Goal: Information Seeking & Learning: Find specific fact

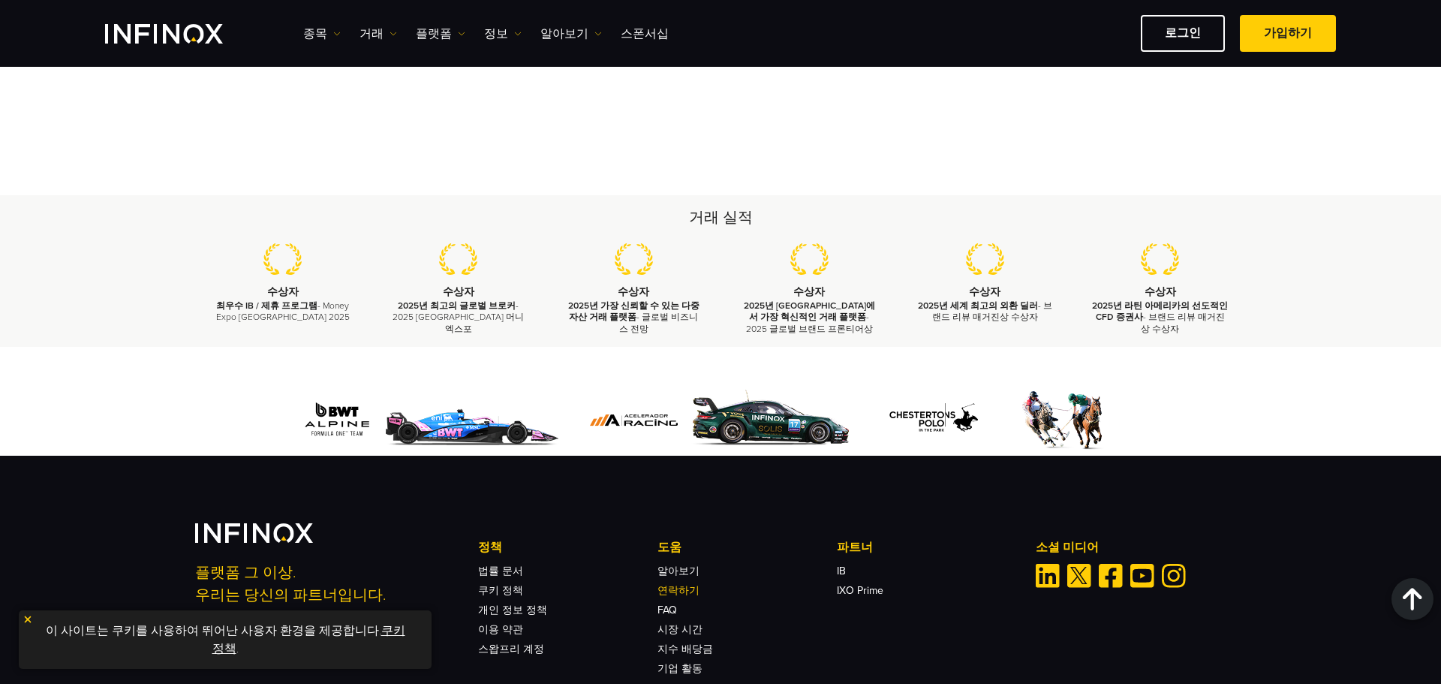
scroll to position [7072, 0]
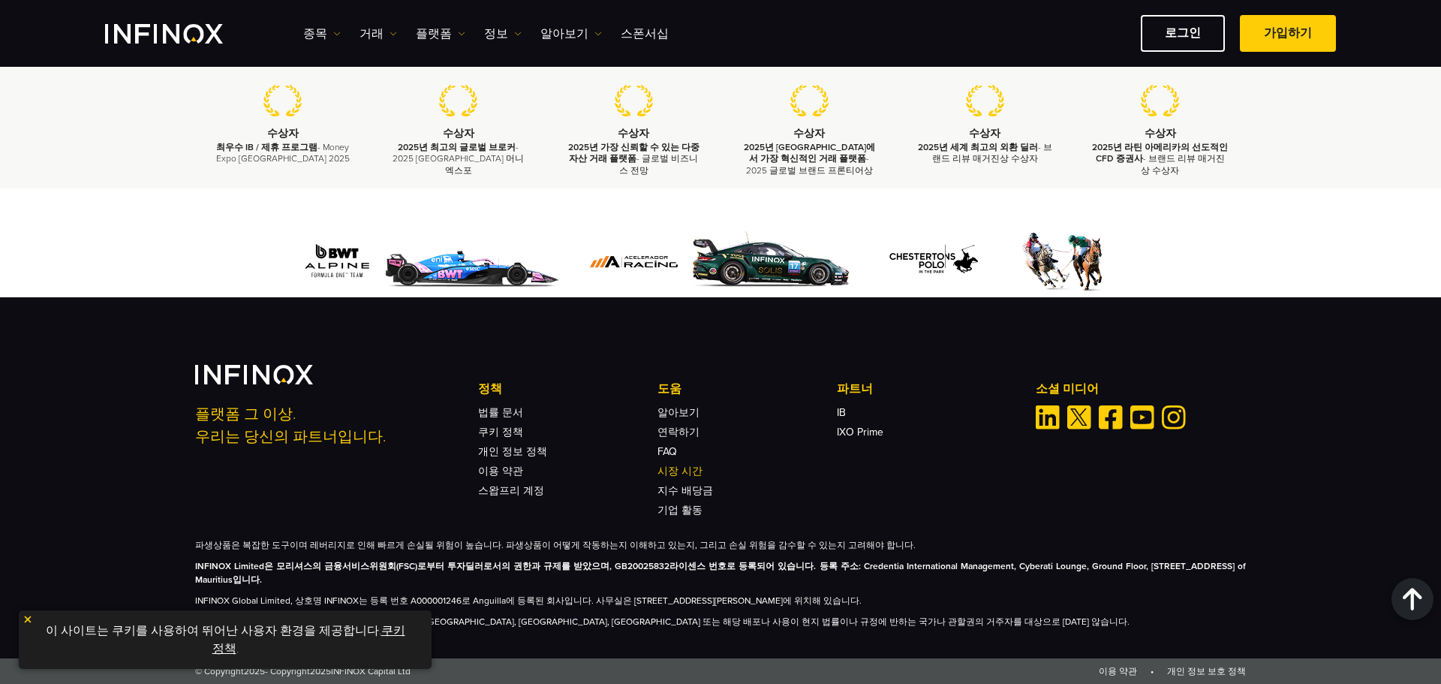
click at [682, 471] on link "시장 시간" at bounding box center [680, 471] width 45 height 13
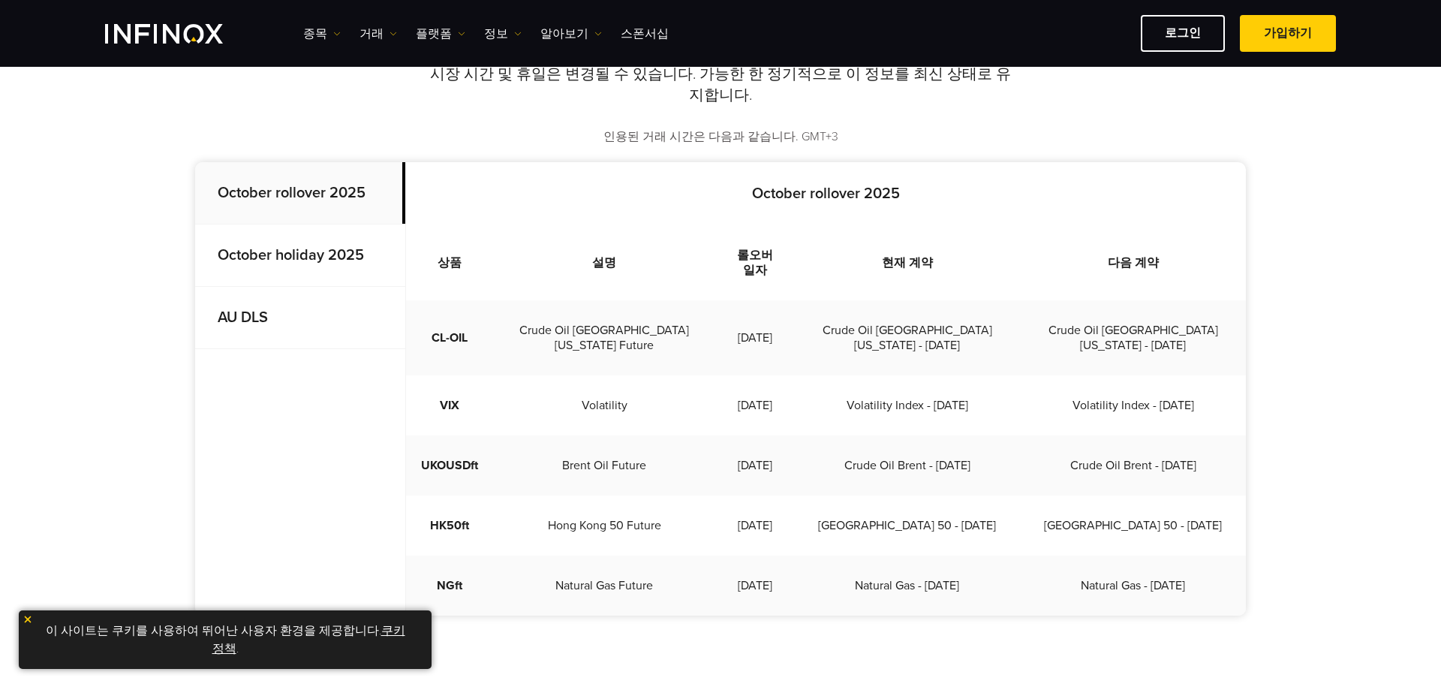
scroll to position [300, 0]
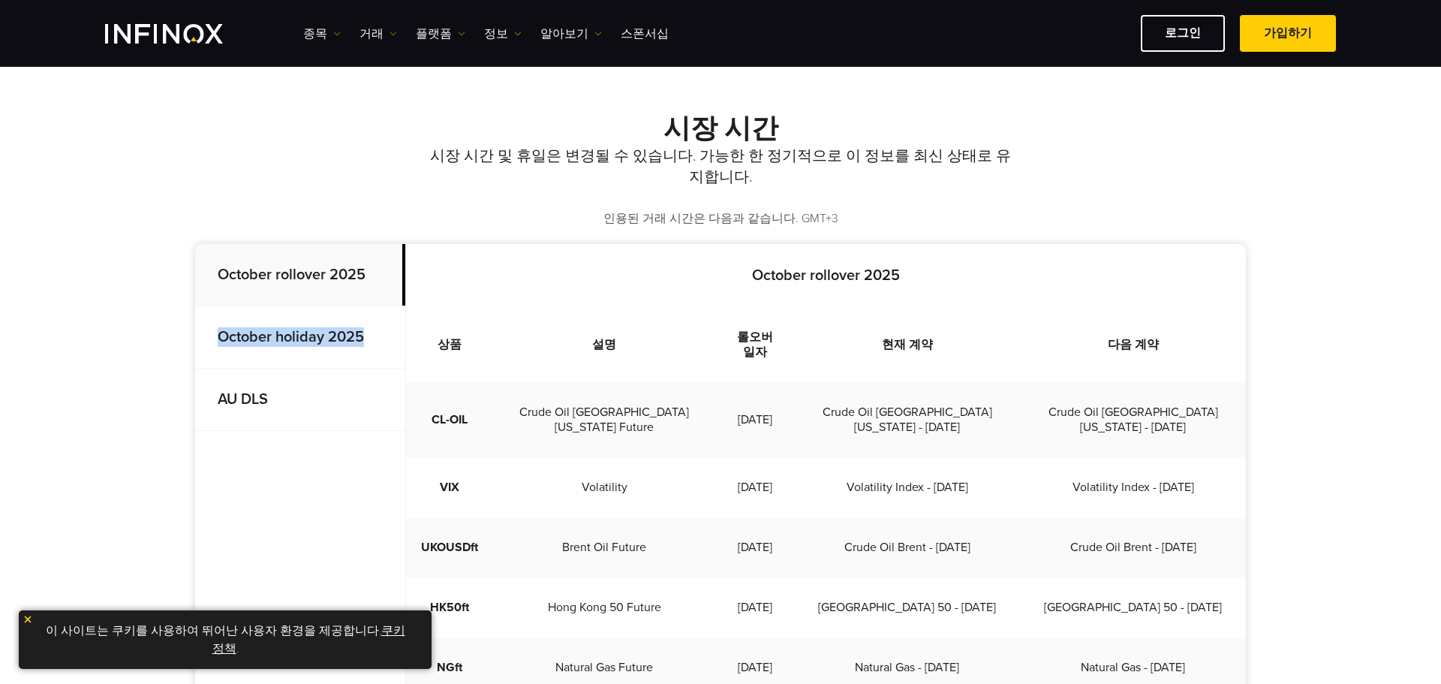
drag, startPoint x: 404, startPoint y: 287, endPoint x: 398, endPoint y: 336, distance: 49.2
click at [402, 327] on div "October rollover 2025 October holiday 2025 AU DLS" at bounding box center [300, 337] width 210 height 187
click at [324, 344] on strong "October holiday 2025" at bounding box center [291, 337] width 146 height 18
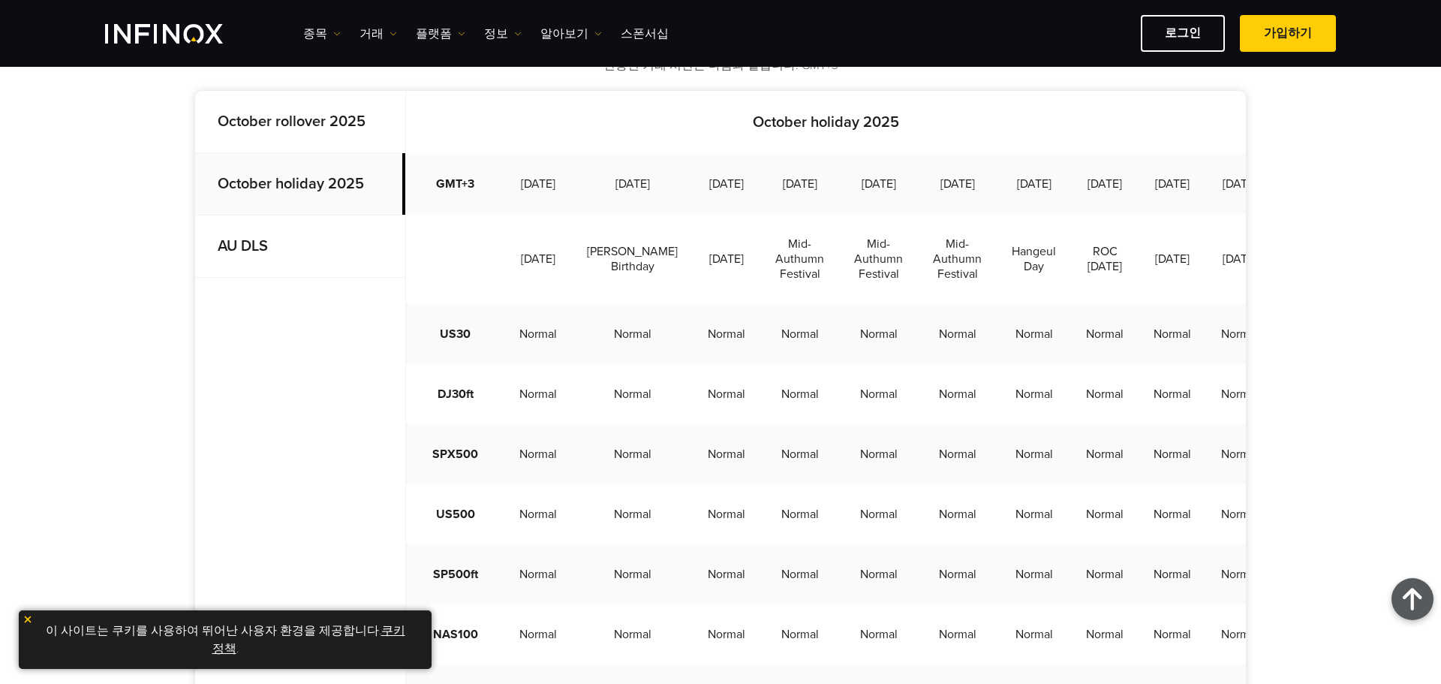
scroll to position [450, 0]
click at [936, 199] on td "8 October 2025" at bounding box center [957, 187] width 79 height 60
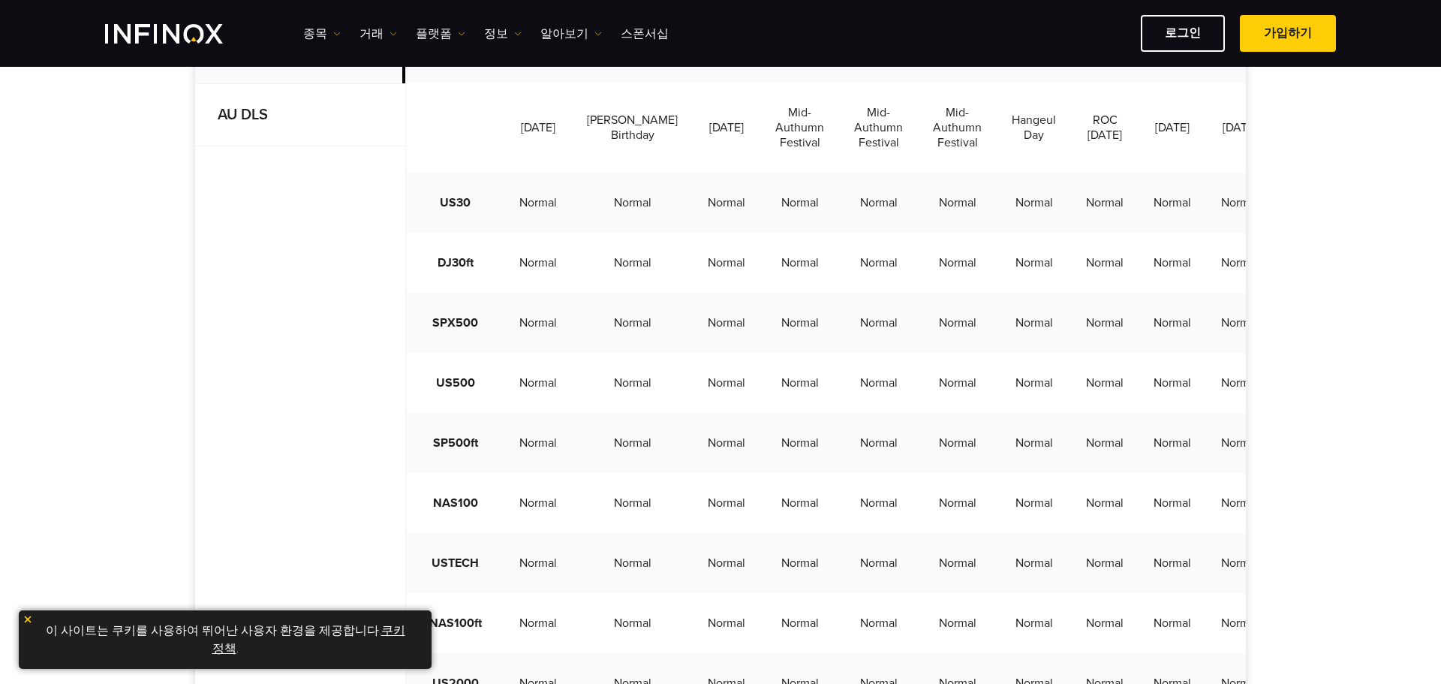
scroll to position [600, 0]
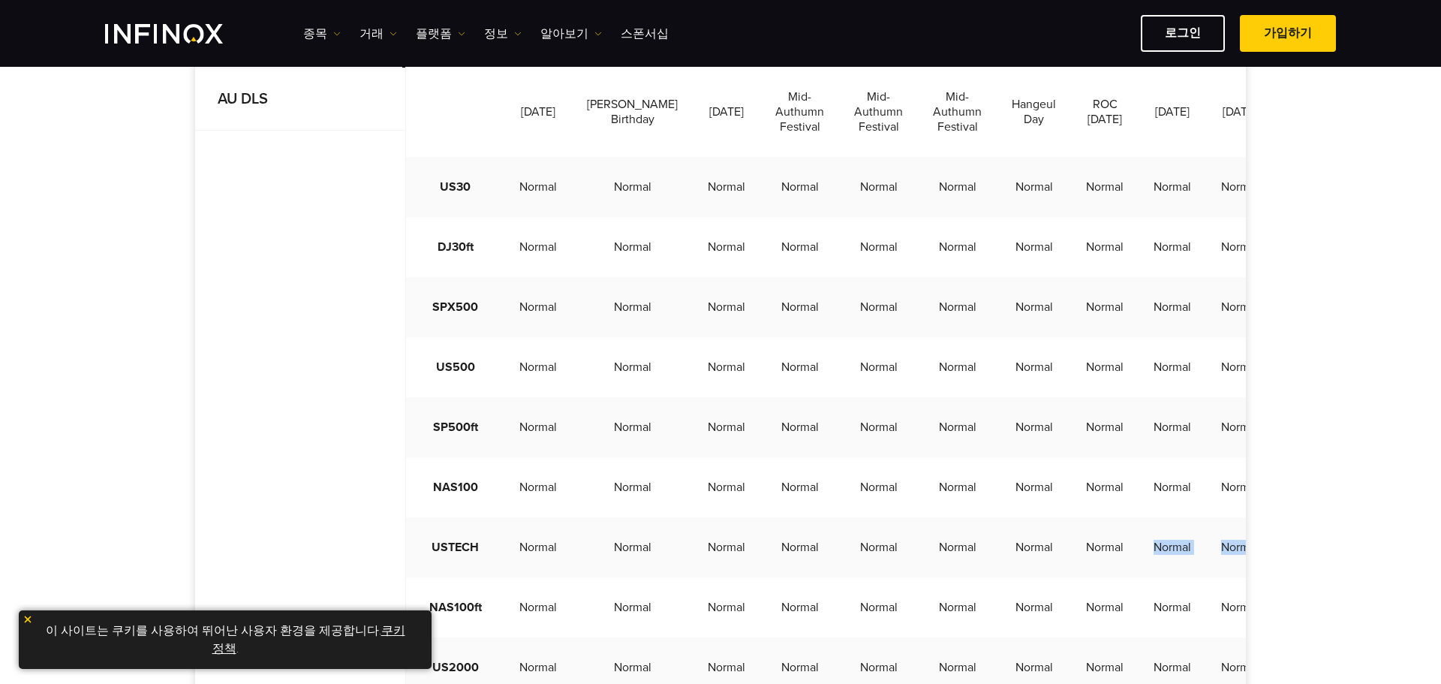
drag, startPoint x: 1103, startPoint y: 587, endPoint x: 1270, endPoint y: 565, distance: 168.1
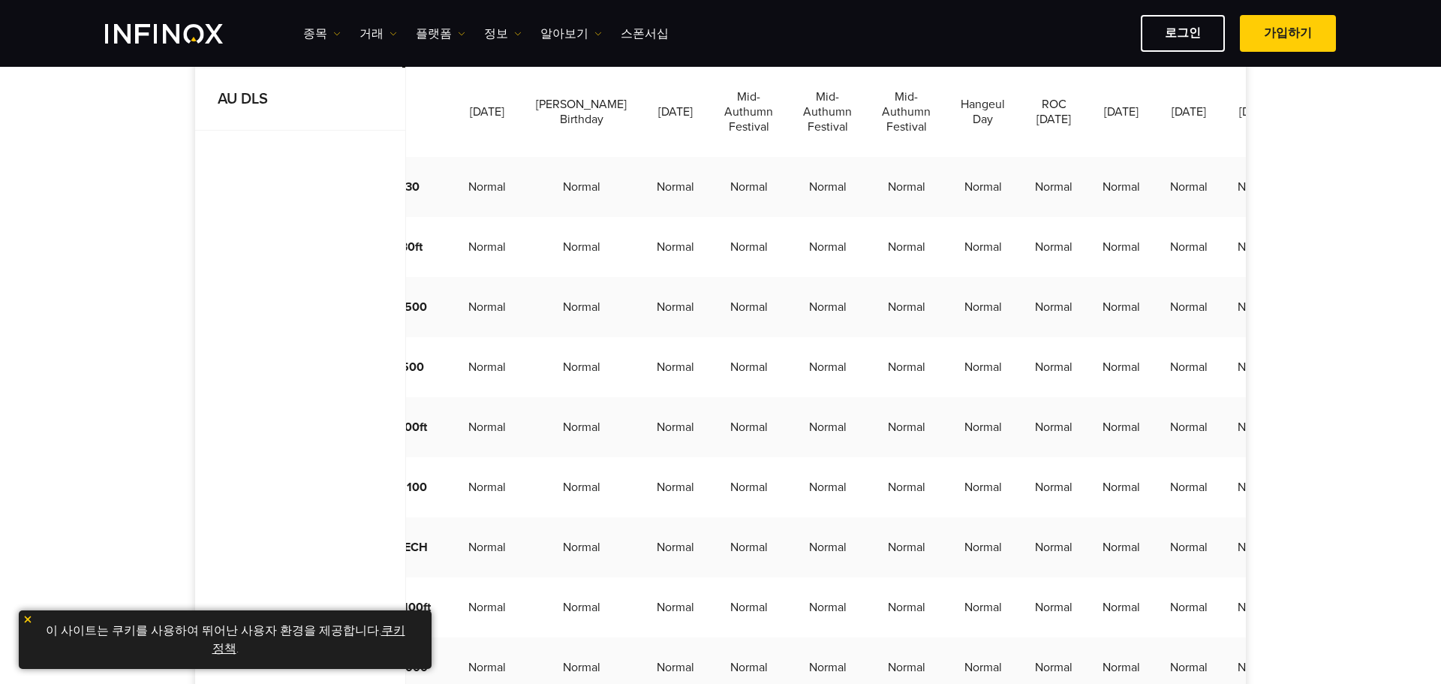
click at [1164, 517] on td "Normal" at bounding box center [1189, 487] width 68 height 60
click at [1202, 574] on td "Normal" at bounding box center [1189, 547] width 68 height 60
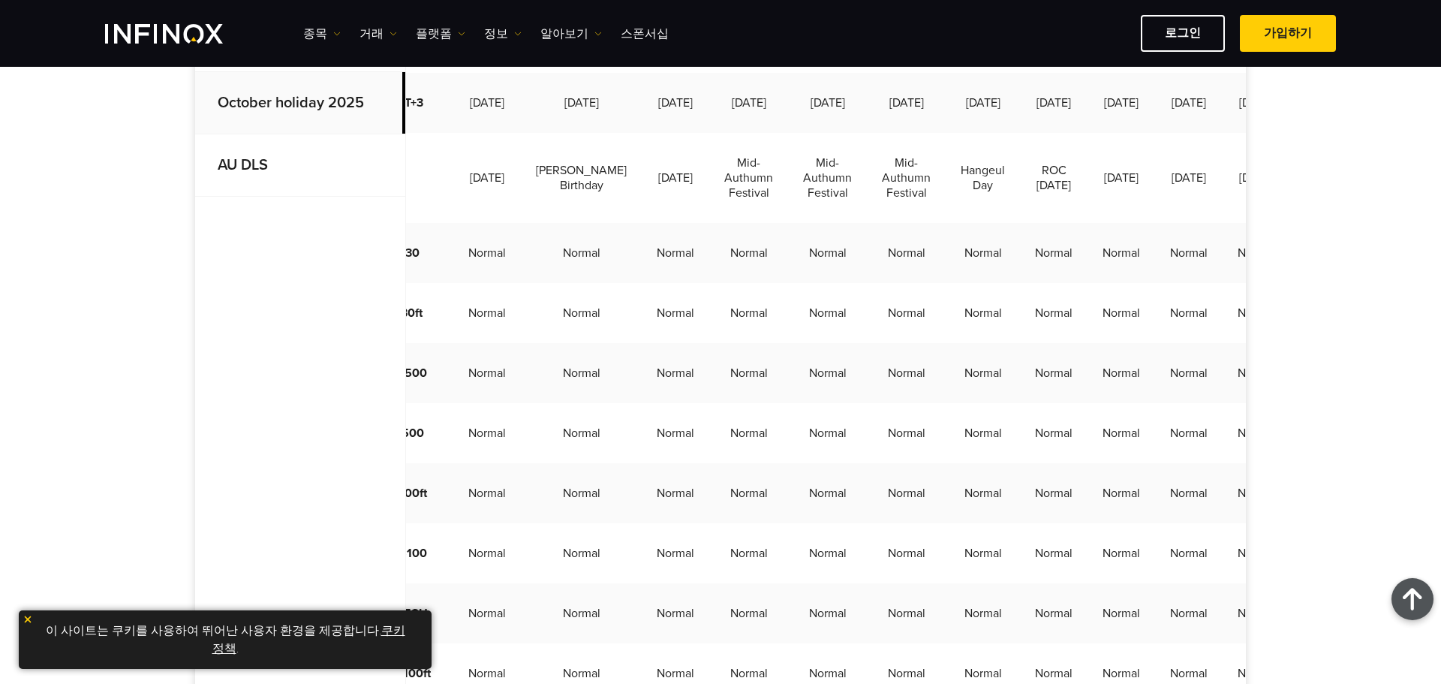
scroll to position [525, 0]
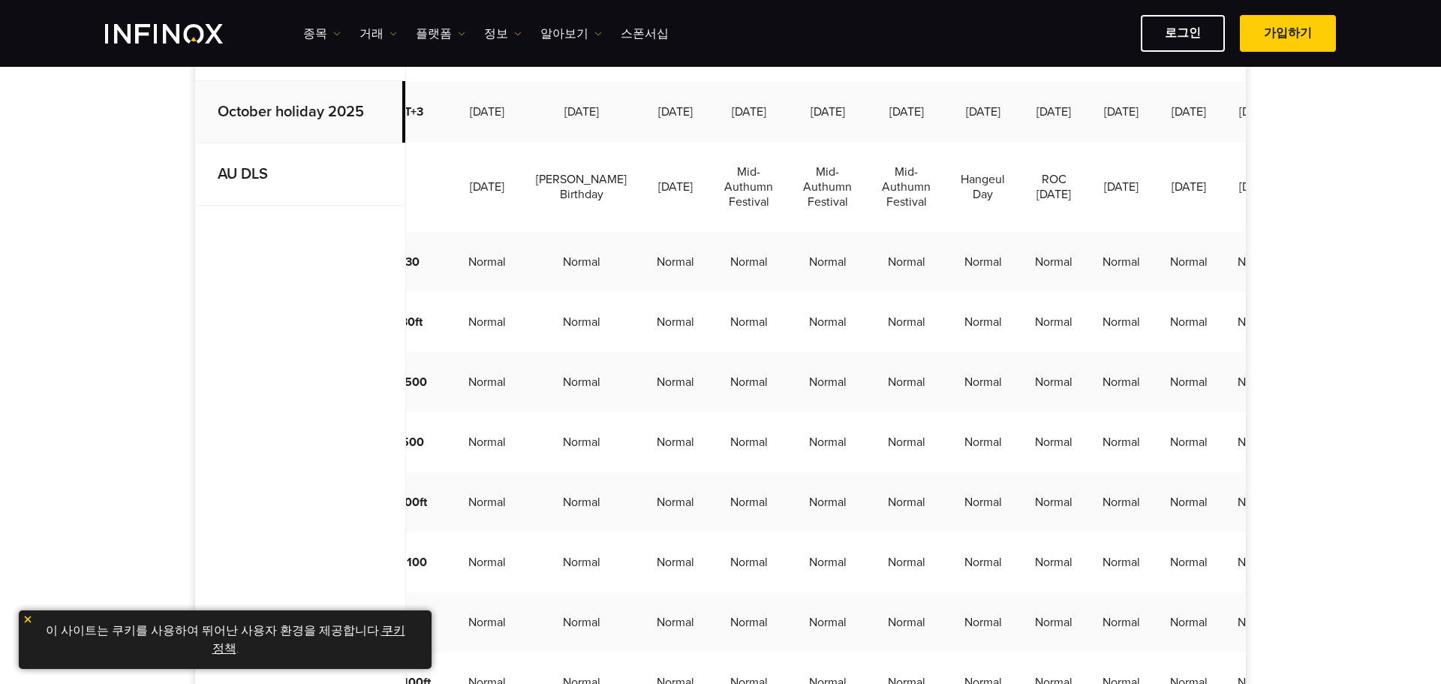
click at [494, 472] on td "Normal" at bounding box center [487, 442] width 68 height 60
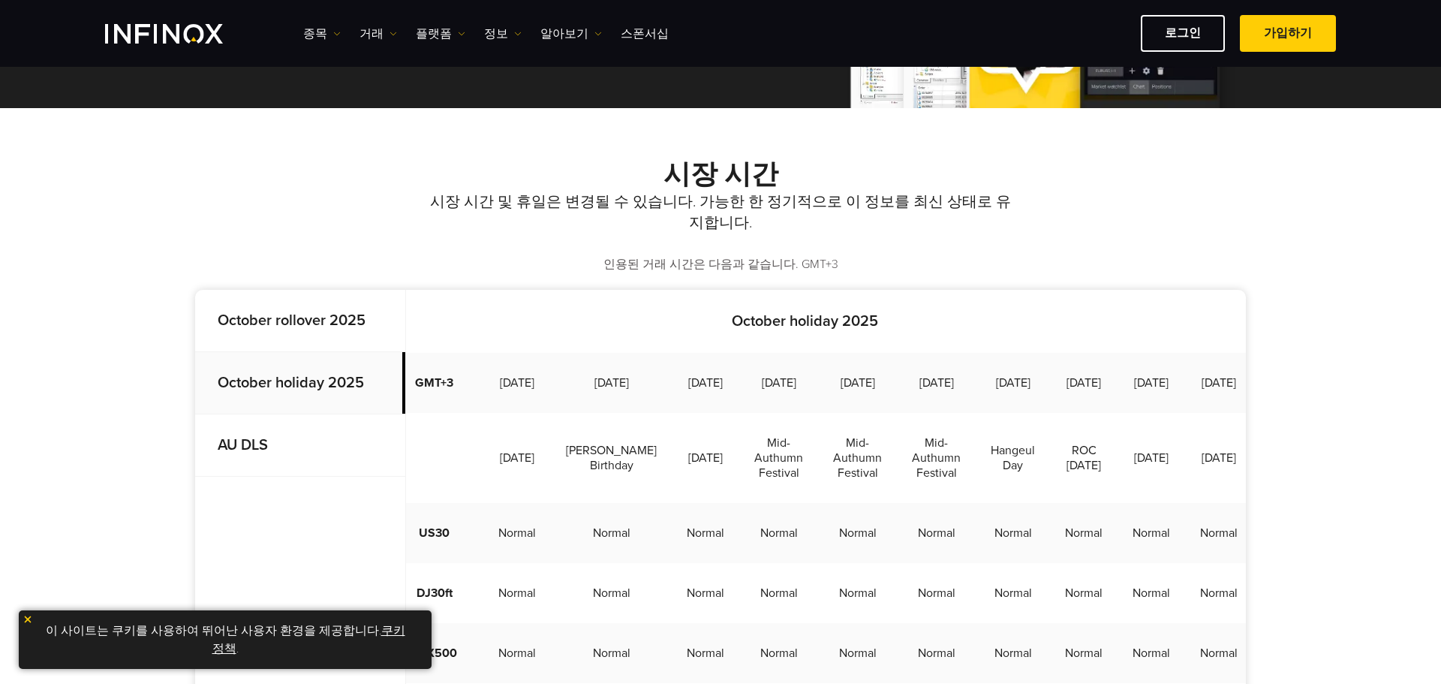
scroll to position [225, 0]
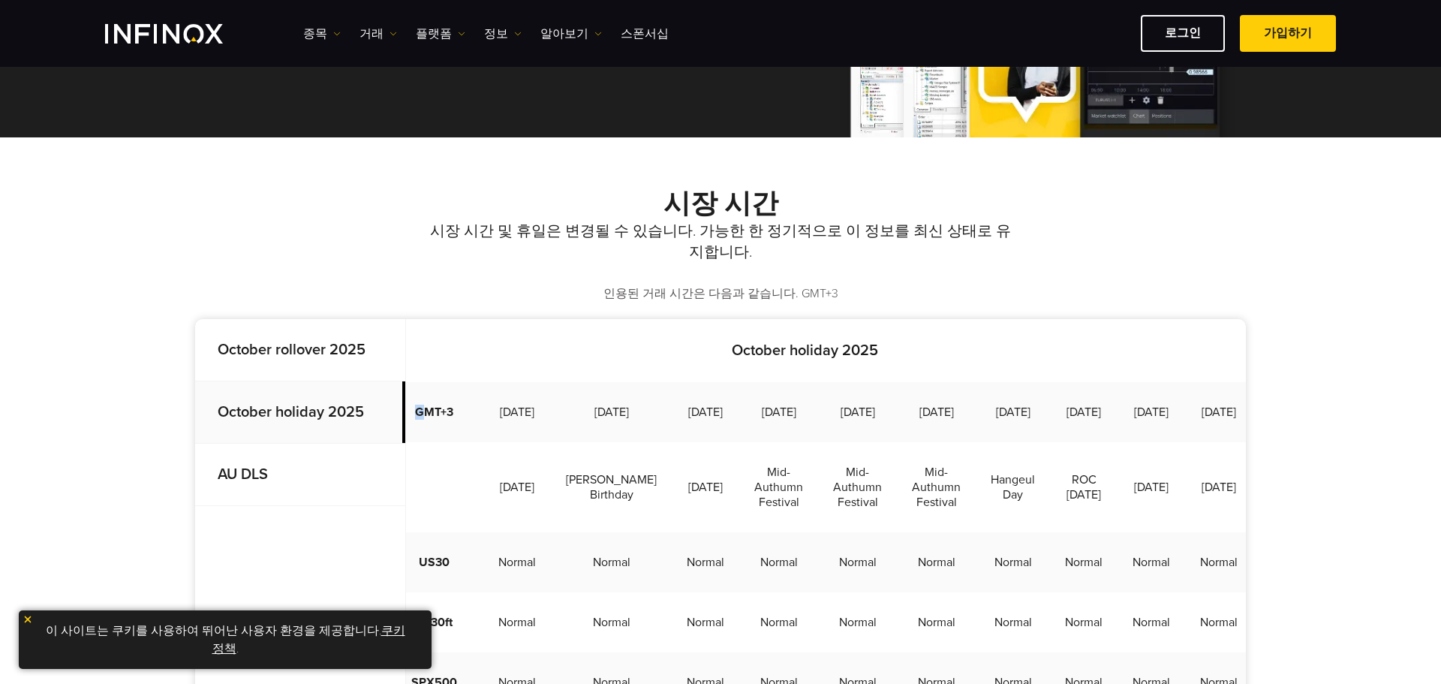
drag, startPoint x: 417, startPoint y: 424, endPoint x: 494, endPoint y: 426, distance: 77.3
click at [486, 426] on tr "GMT+3 1 October 2025 2 October 2025 3 October 2025 6 October 2025 7 October 202…" at bounding box center [954, 412] width 1138 height 60
click at [443, 421] on td "GMT+3" at bounding box center [435, 412] width 98 height 60
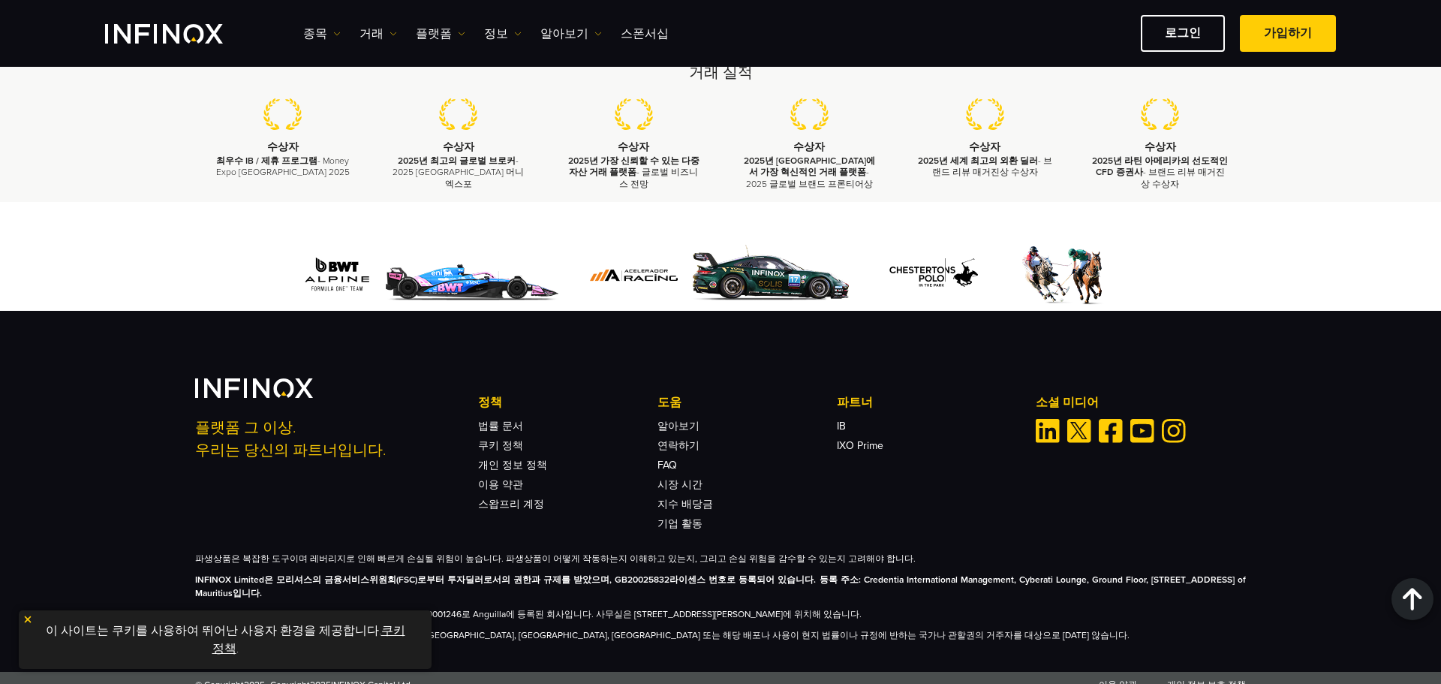
scroll to position [5673, 0]
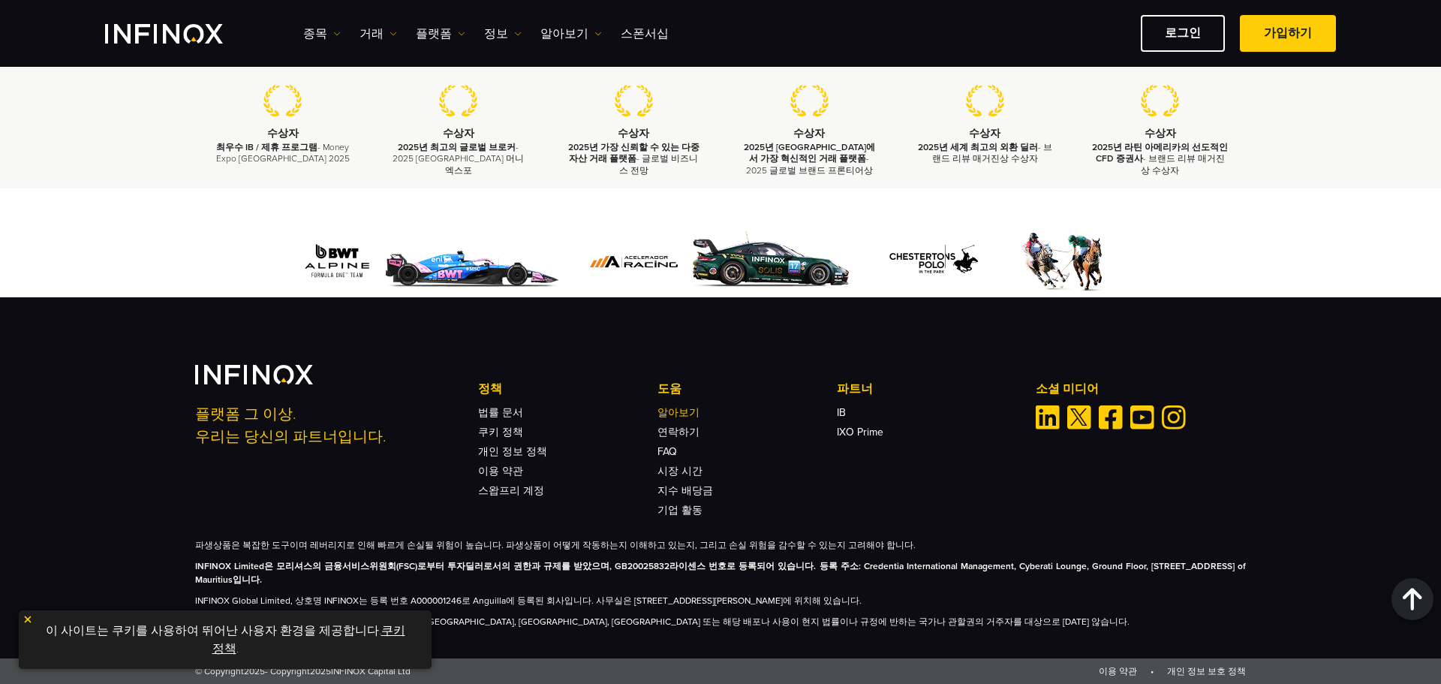
click at [682, 415] on link "알아보기" at bounding box center [679, 412] width 42 height 13
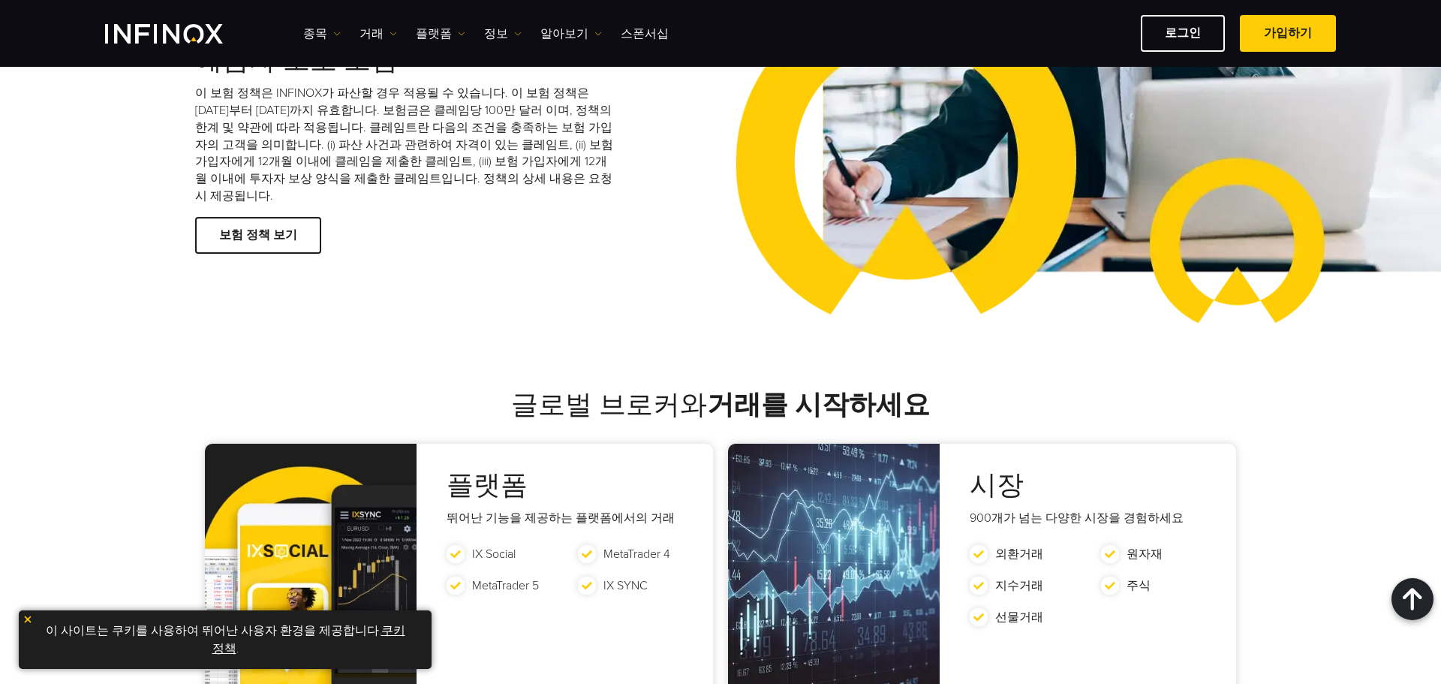
scroll to position [2252, 0]
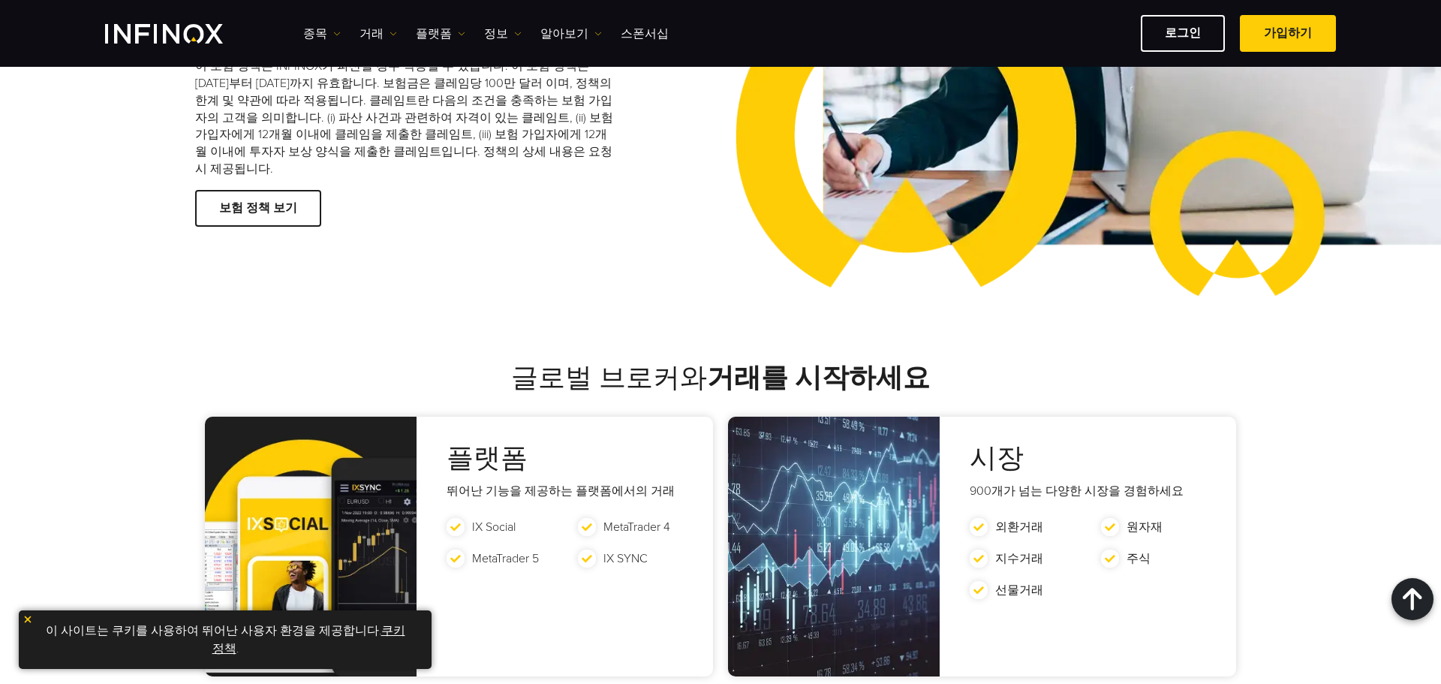
click at [23, 625] on div "이 사이트는 쿠키를 사용하여 뛰어난 사용자 환경을 제공합니다. 쿠키 정책 ." at bounding box center [225, 639] width 413 height 59
click at [26, 621] on img at bounding box center [28, 619] width 11 height 11
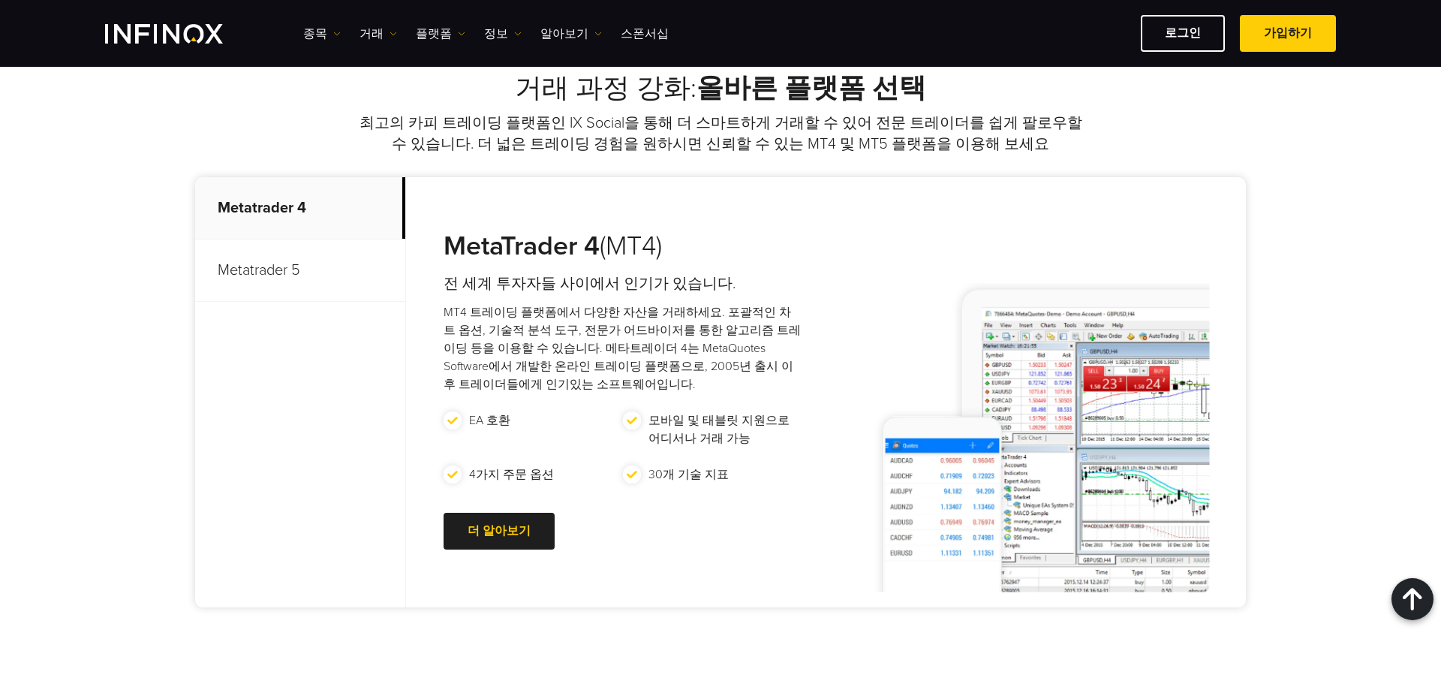
scroll to position [4128, 0]
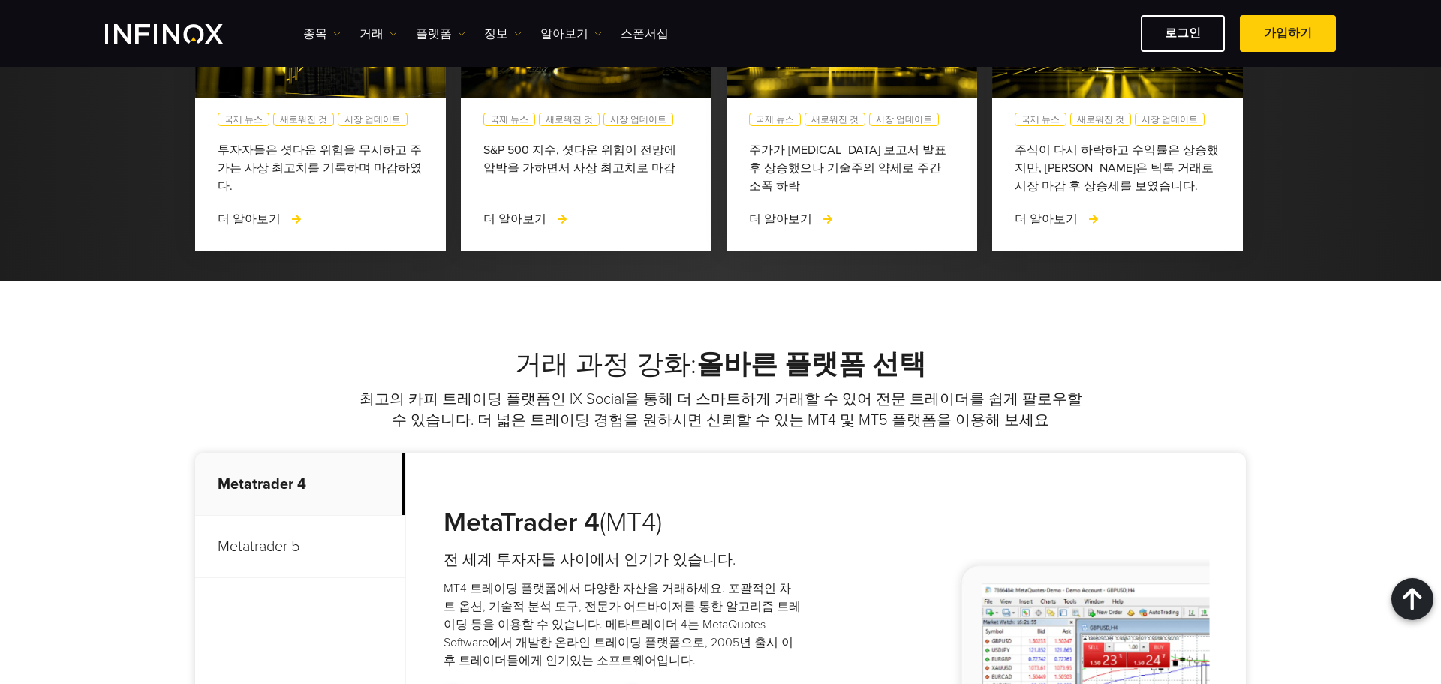
click at [272, 516] on p "Metatrader 5" at bounding box center [300, 547] width 210 height 62
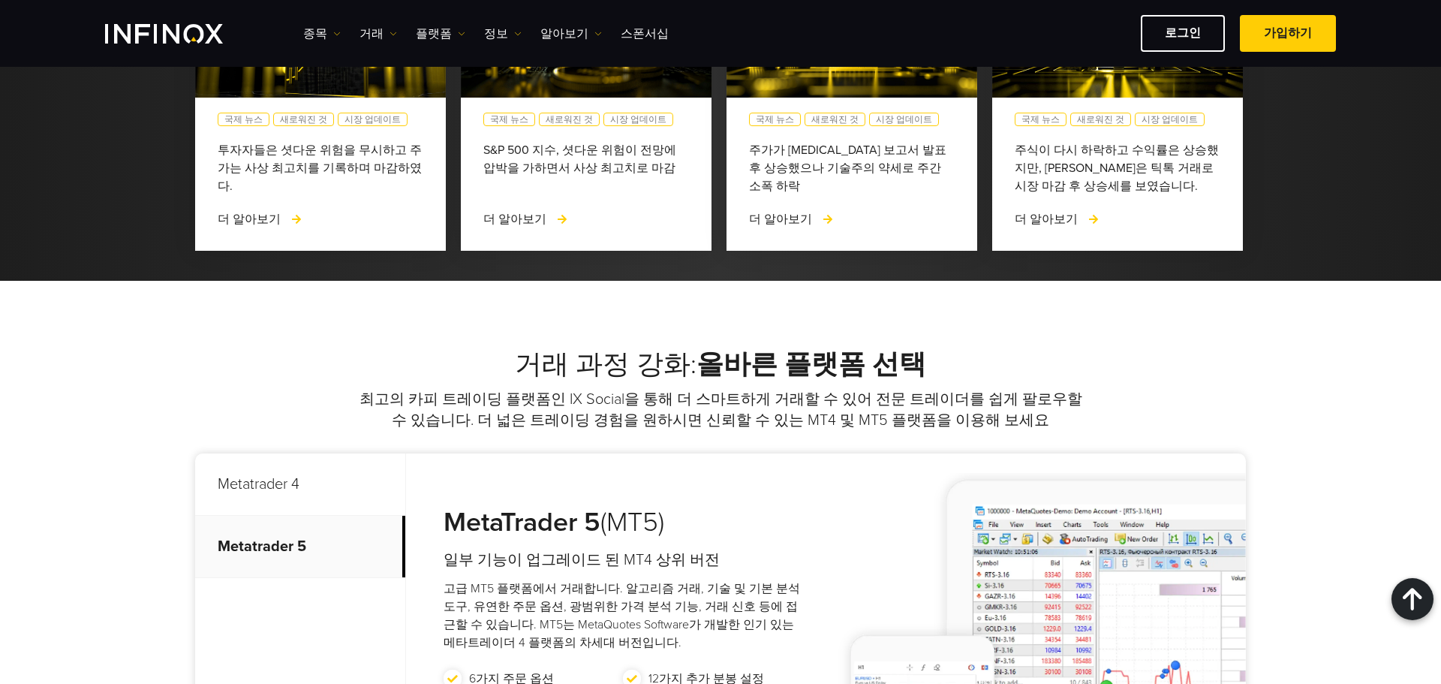
click at [283, 453] on p "Metatrader 4" at bounding box center [300, 484] width 210 height 62
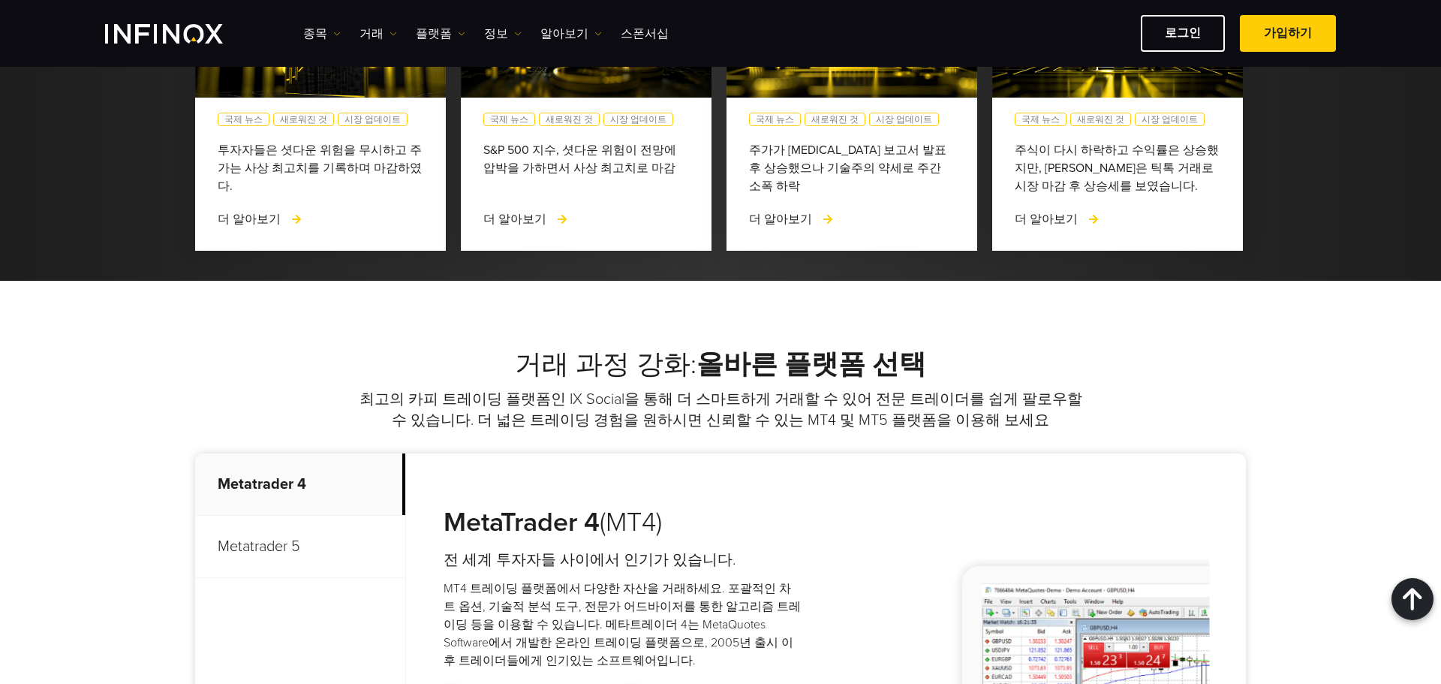
click at [288, 516] on p "Metatrader 5" at bounding box center [300, 547] width 210 height 62
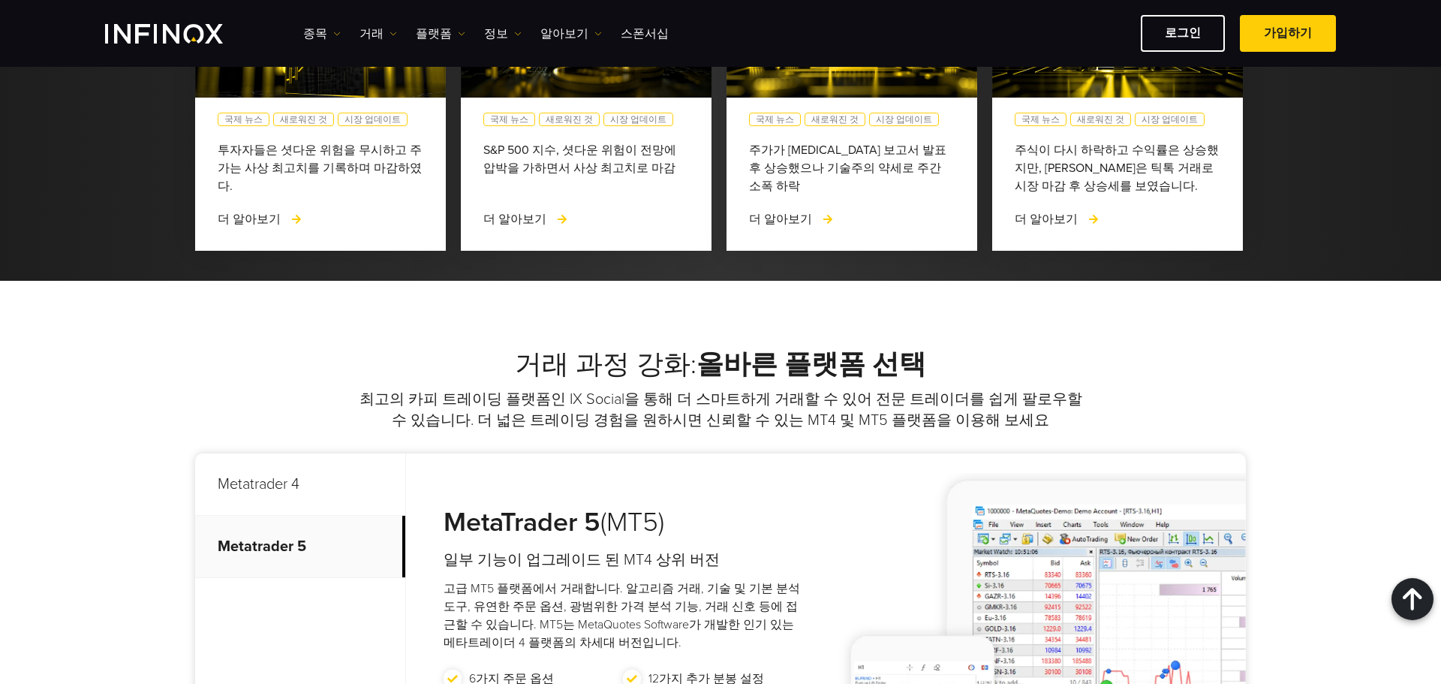
click at [277, 453] on p "Metatrader 4" at bounding box center [300, 484] width 210 height 62
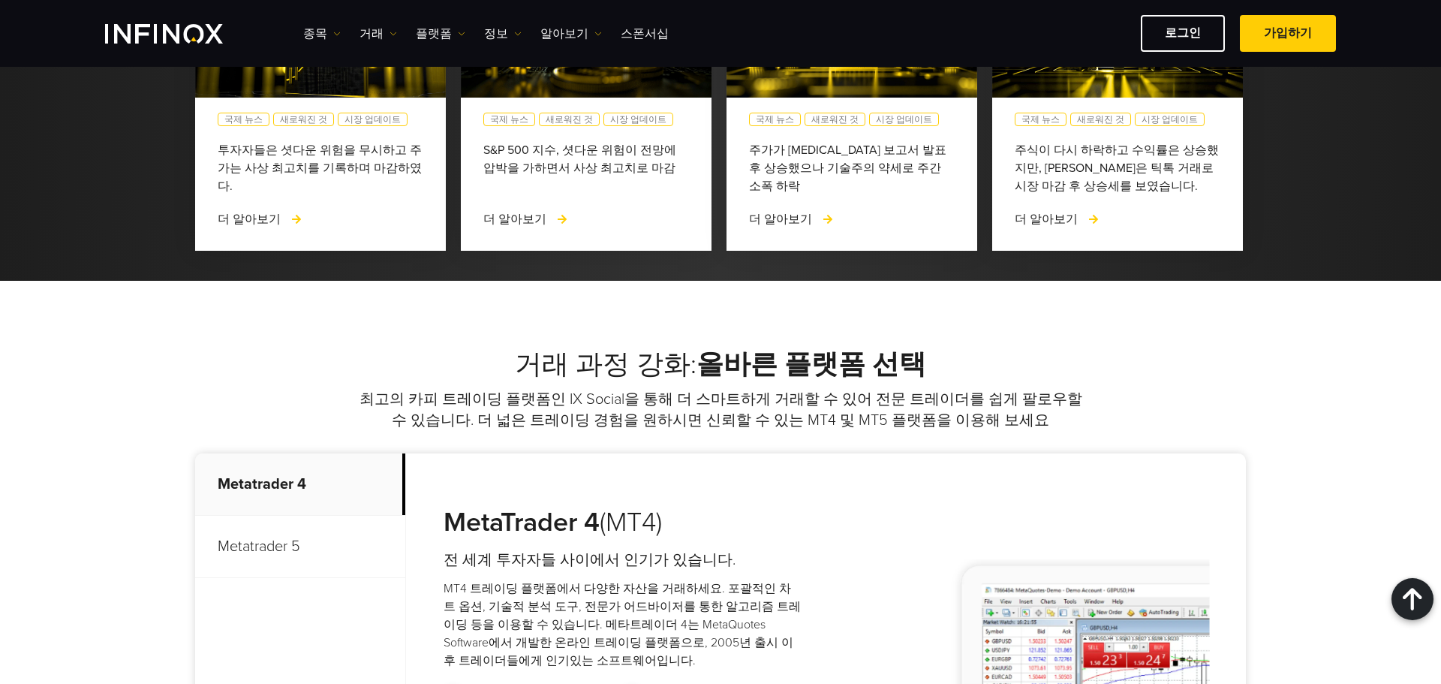
click at [275, 516] on p "Metatrader 5" at bounding box center [300, 547] width 210 height 62
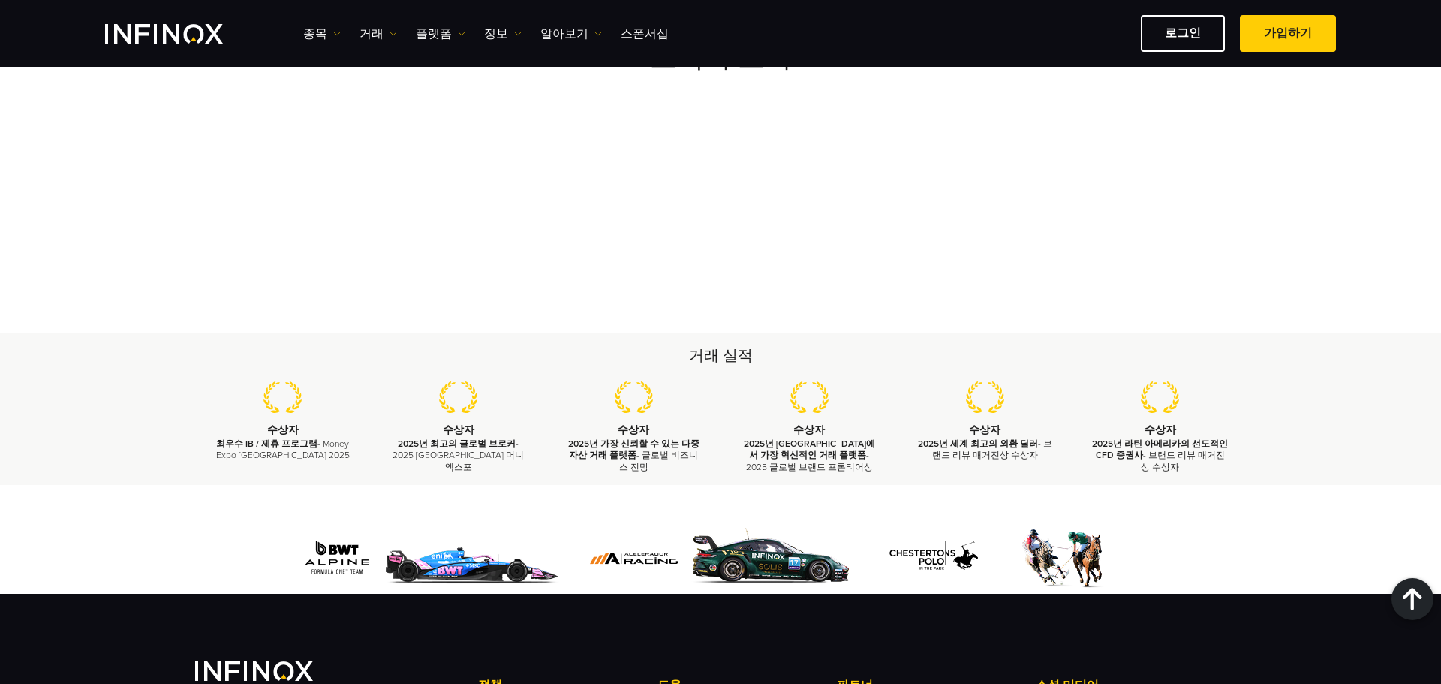
scroll to position [5104, 0]
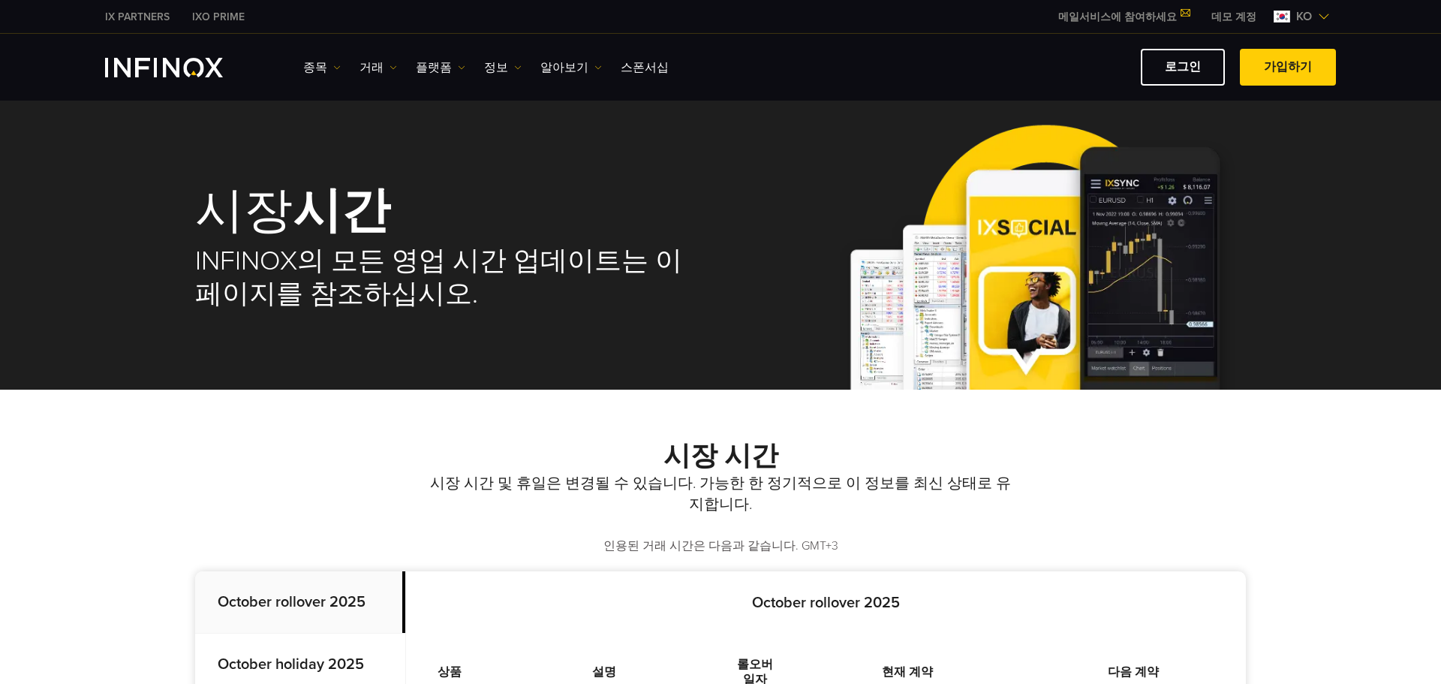
click at [1318, 17] on img at bounding box center [1324, 17] width 12 height 12
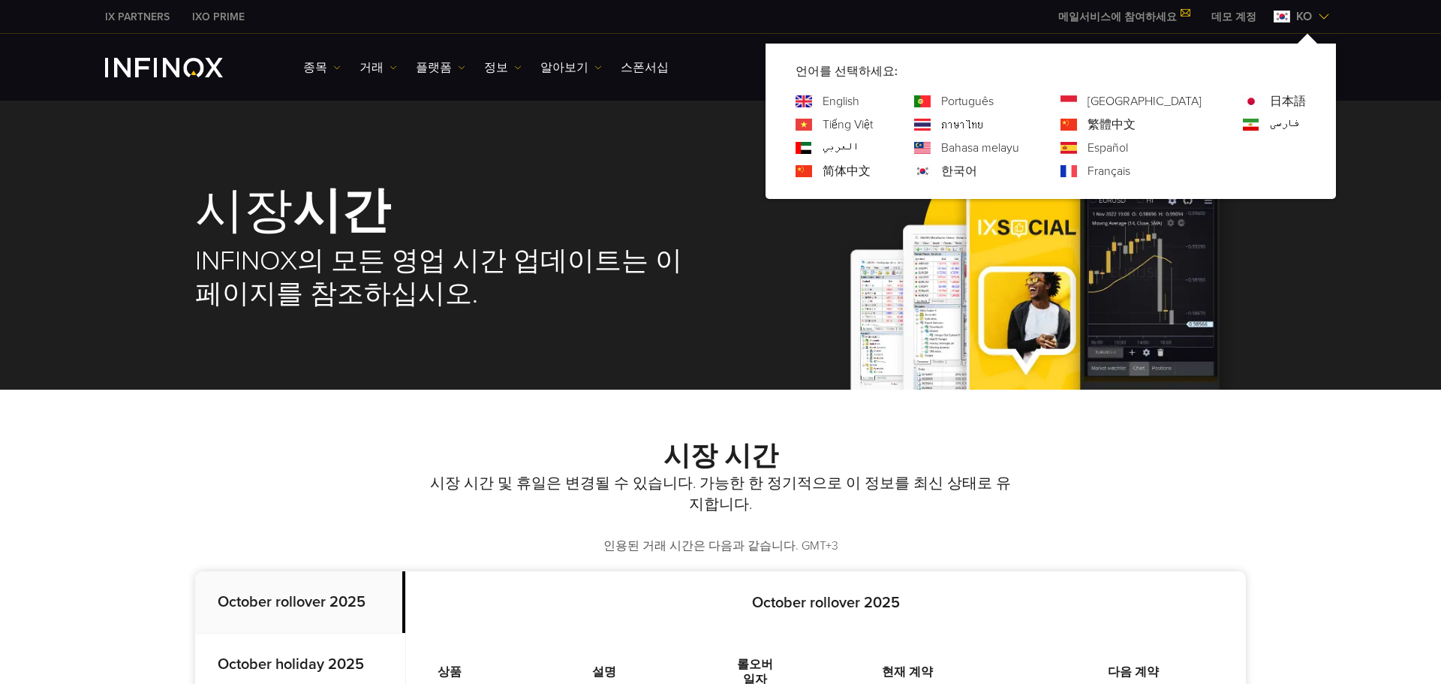
click at [1318, 17] on img at bounding box center [1324, 17] width 12 height 12
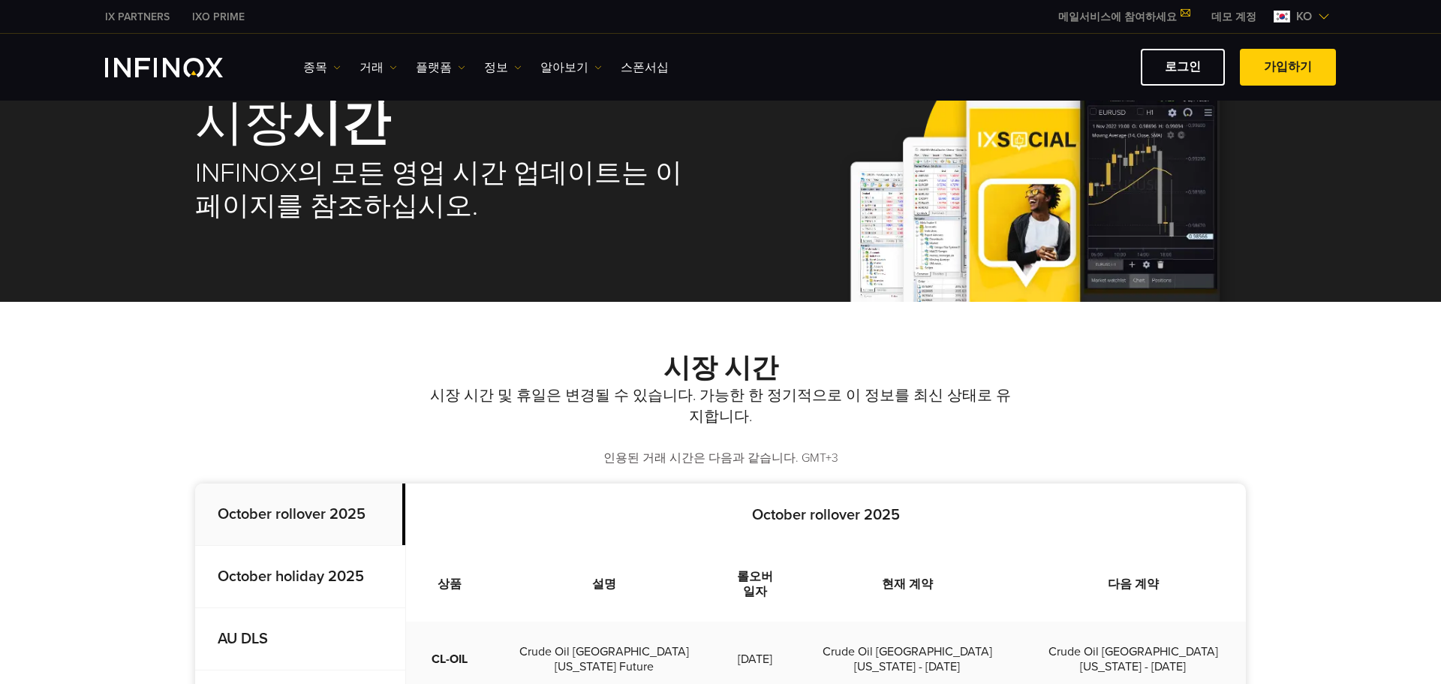
scroll to position [375, 0]
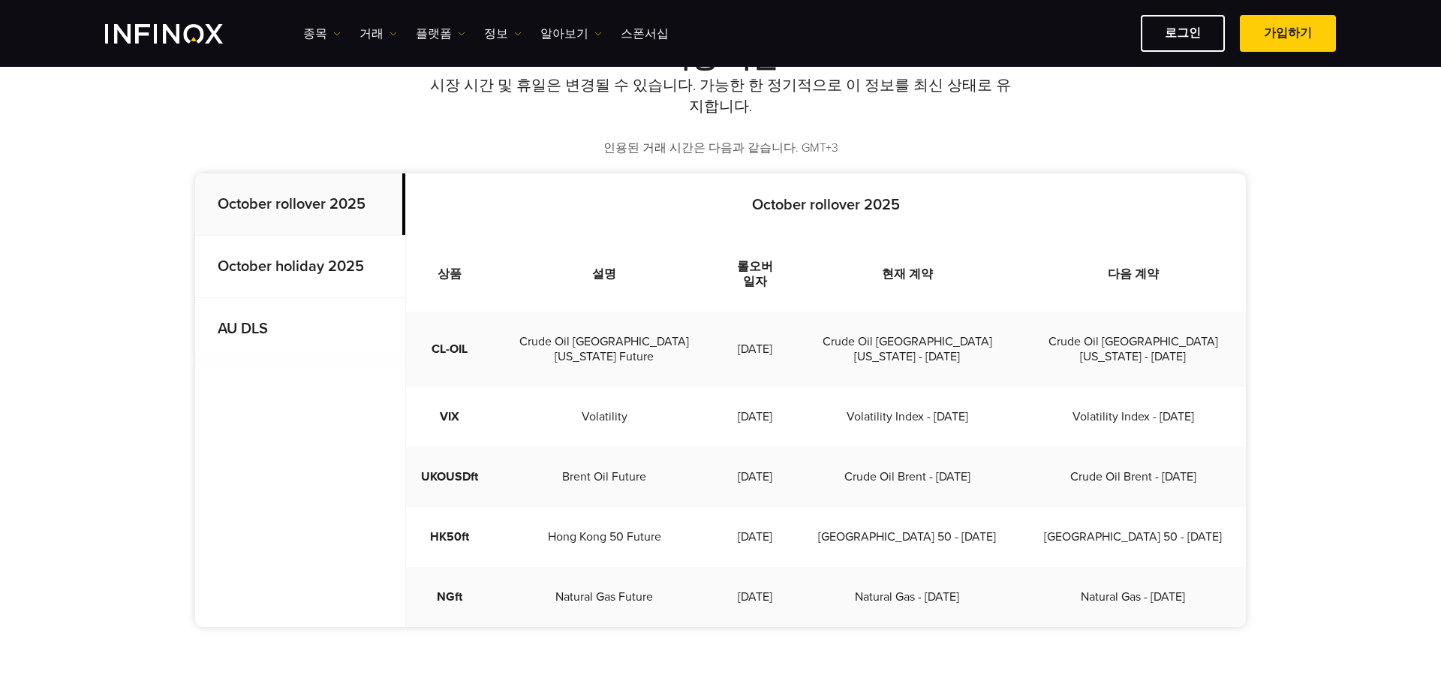
click at [1117, 348] on td "Crude Oil [GEOGRAPHIC_DATA][US_STATE] - [DATE]" at bounding box center [1133, 349] width 226 height 75
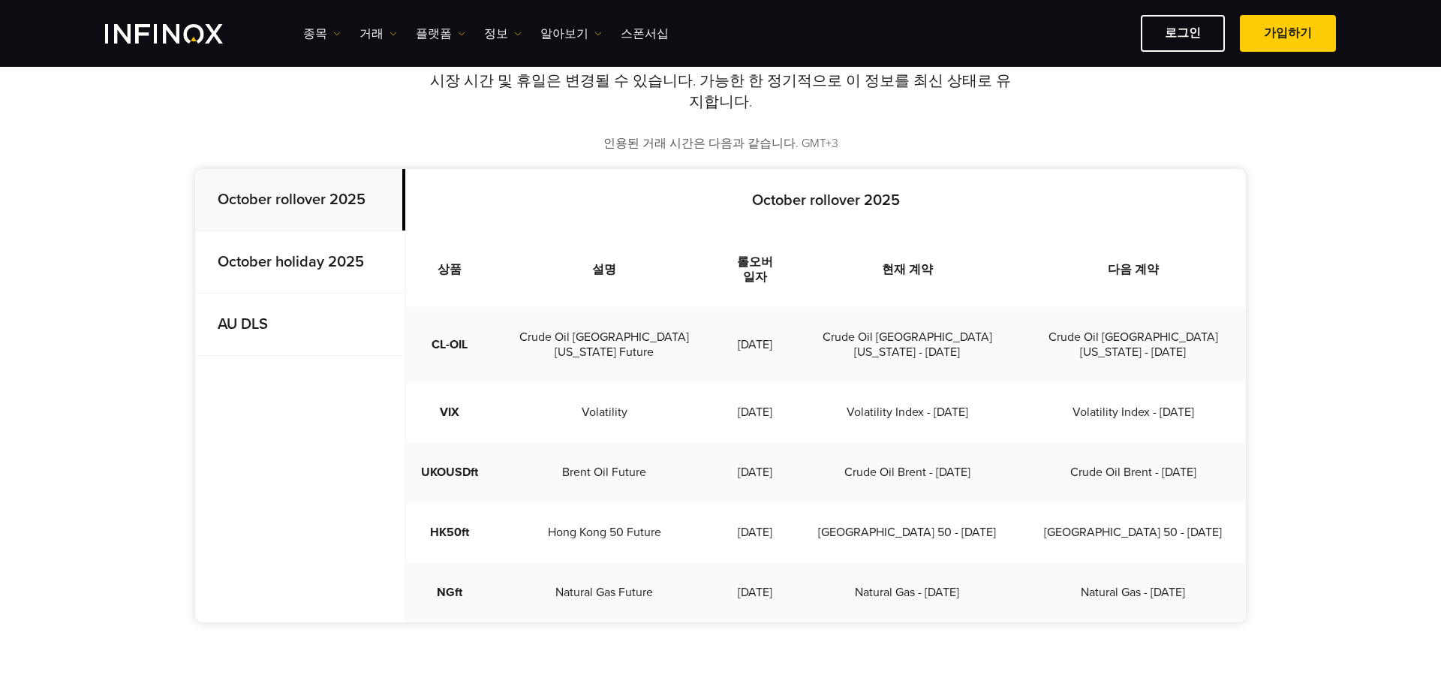
click at [544, 397] on td "Volatility" at bounding box center [604, 412] width 222 height 60
click at [314, 291] on p "October holiday 2025" at bounding box center [300, 262] width 210 height 62
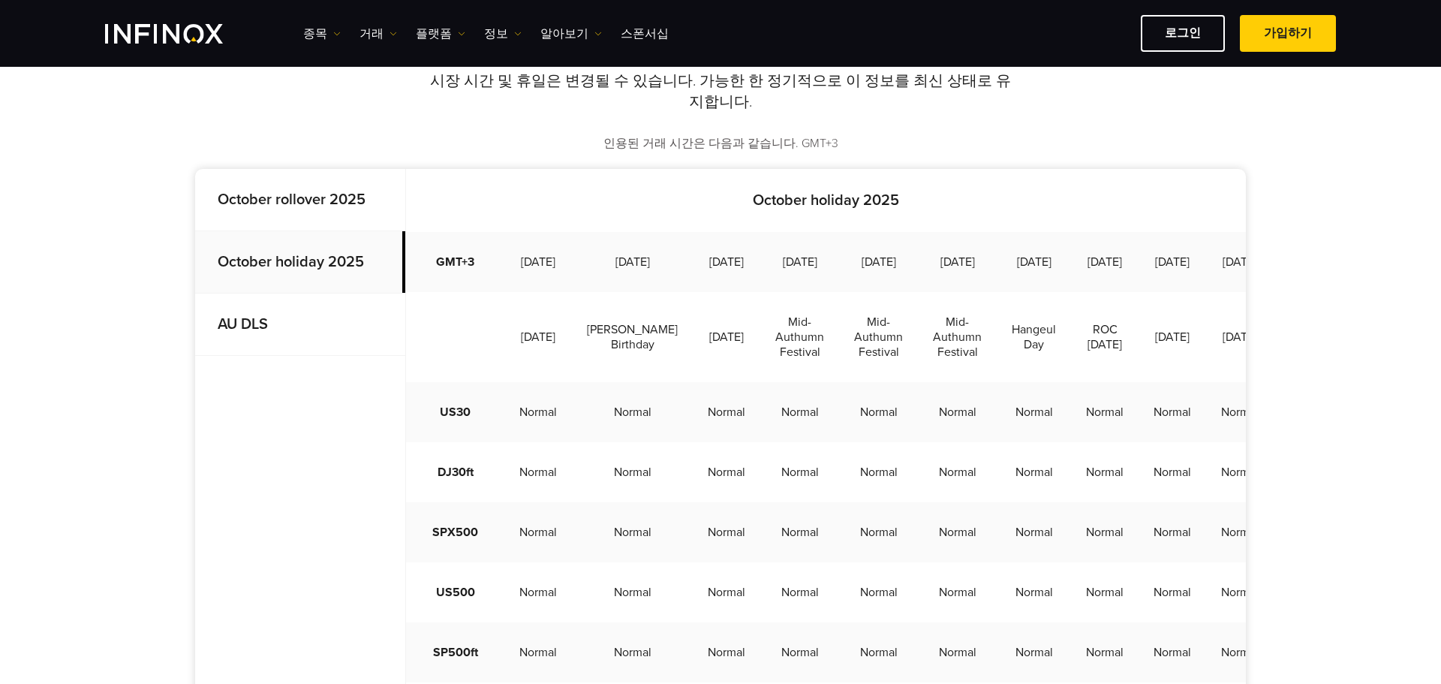
drag, startPoint x: 520, startPoint y: 359, endPoint x: 567, endPoint y: 384, distance: 53.4
click at [567, 382] on td "[DATE]" at bounding box center [538, 337] width 68 height 90
click at [585, 374] on td "[PERSON_NAME] Birthday" at bounding box center [632, 337] width 121 height 90
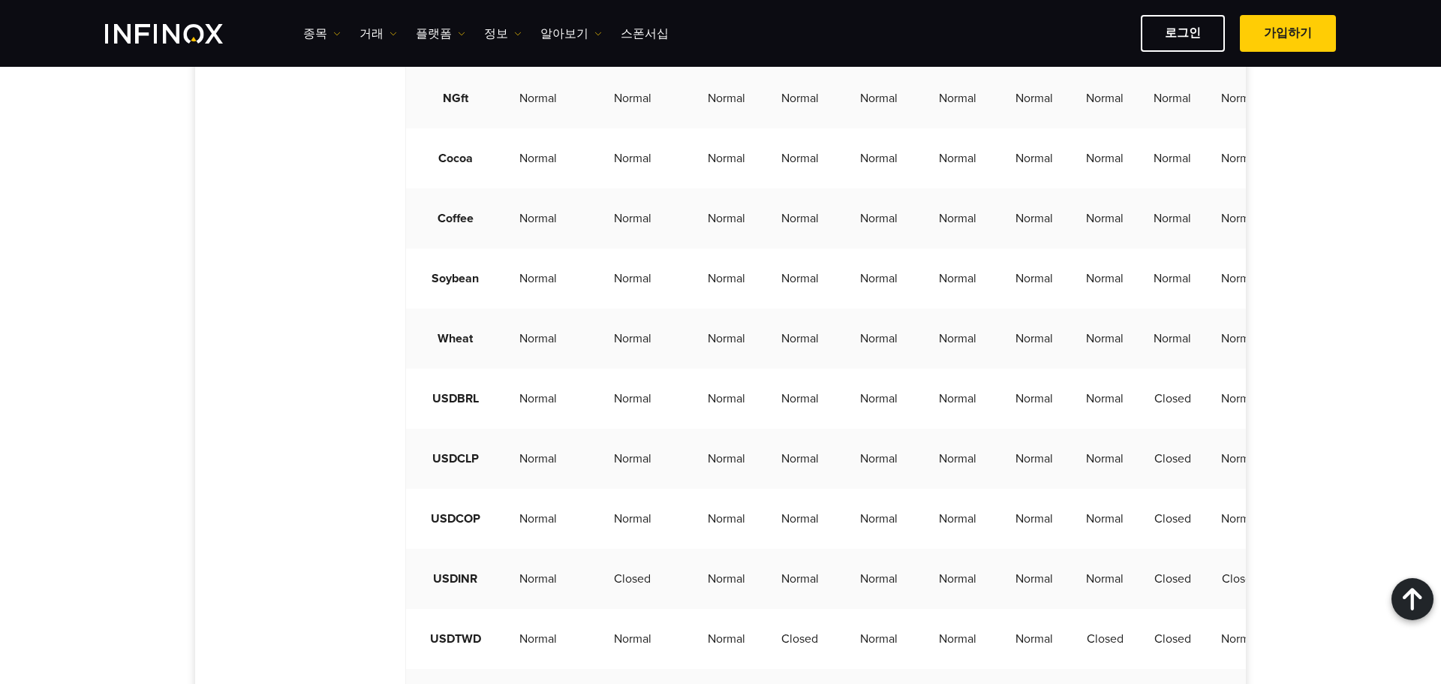
scroll to position [2852, 0]
click at [839, 367] on td "Normal" at bounding box center [878, 337] width 79 height 60
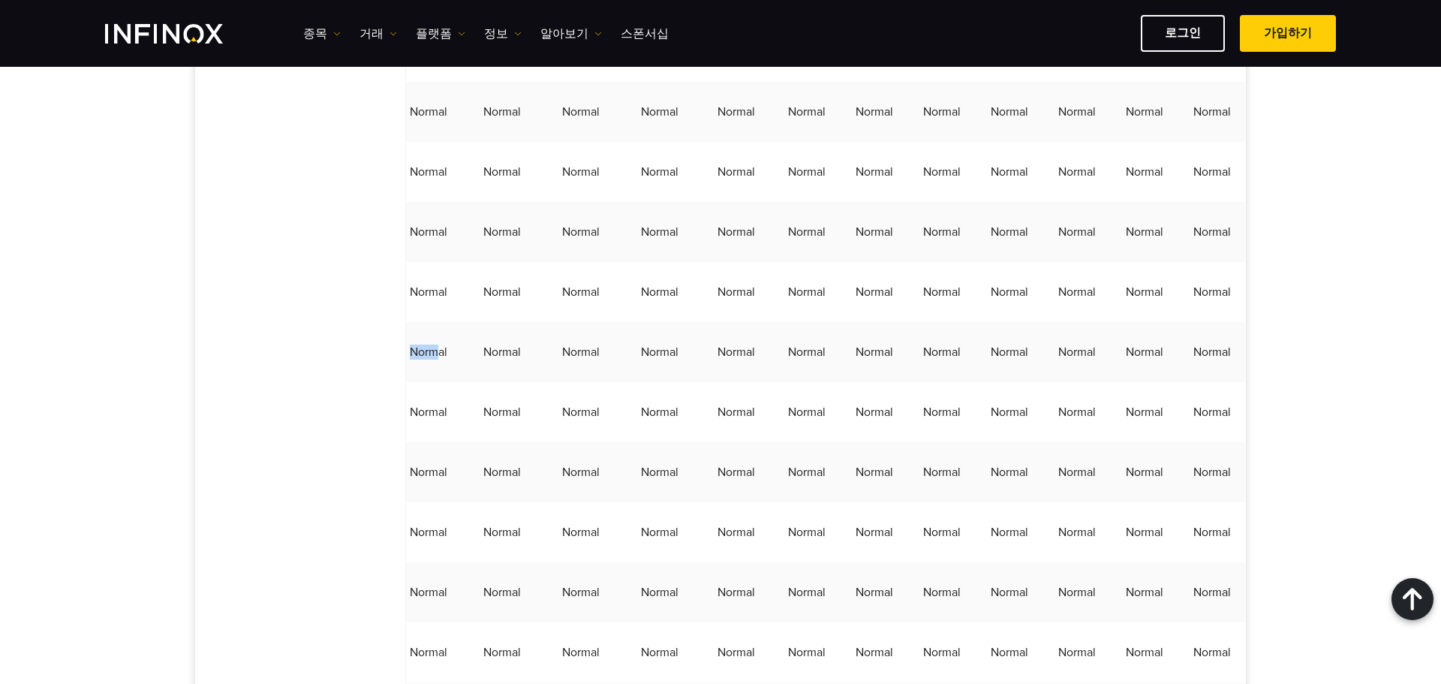
scroll to position [0, 0]
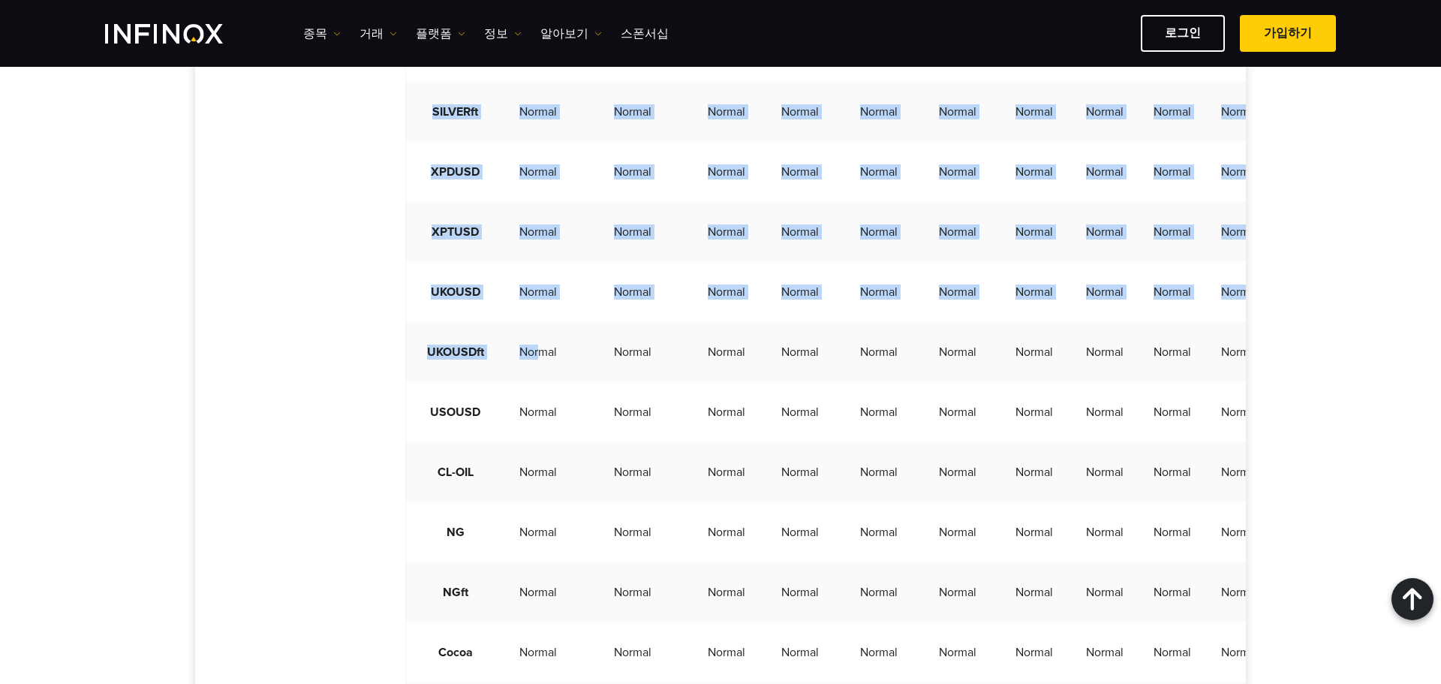
drag, startPoint x: 541, startPoint y: 387, endPoint x: 163, endPoint y: 371, distance: 378.7
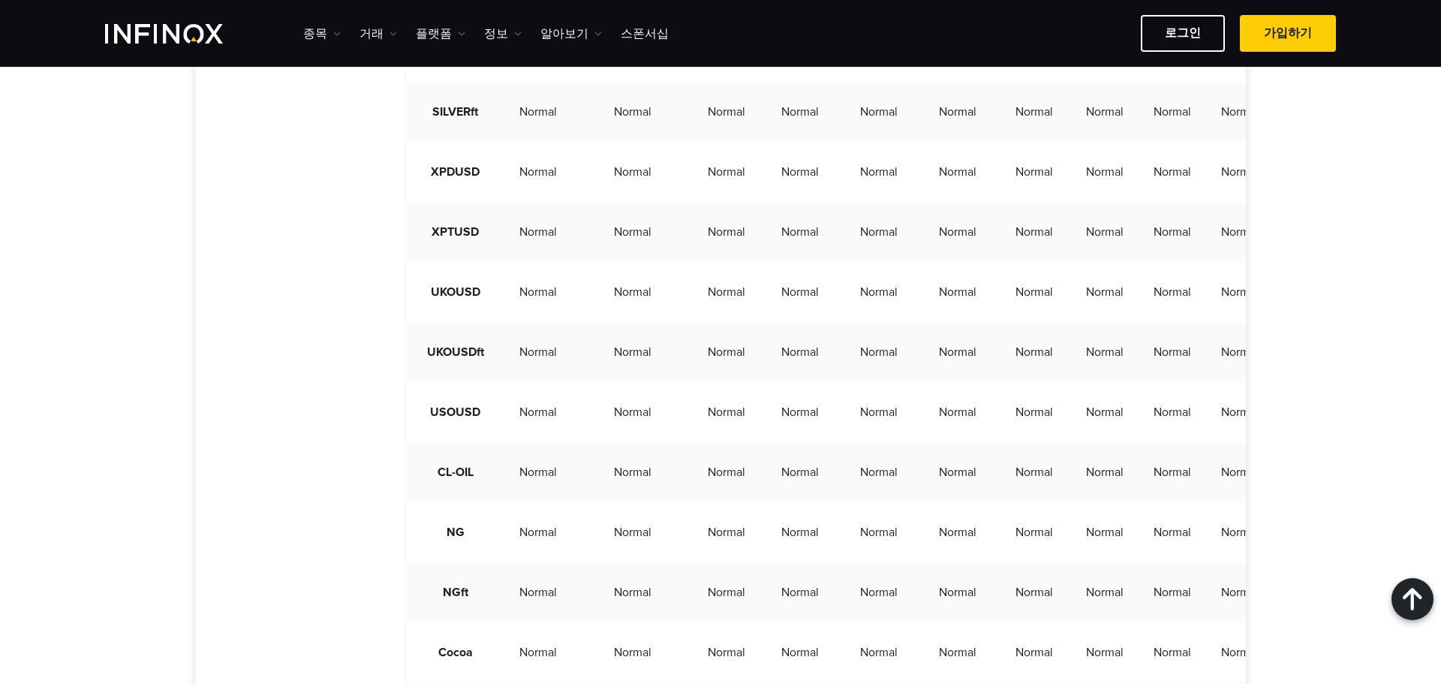
click at [856, 382] on td "Normal" at bounding box center [878, 352] width 79 height 60
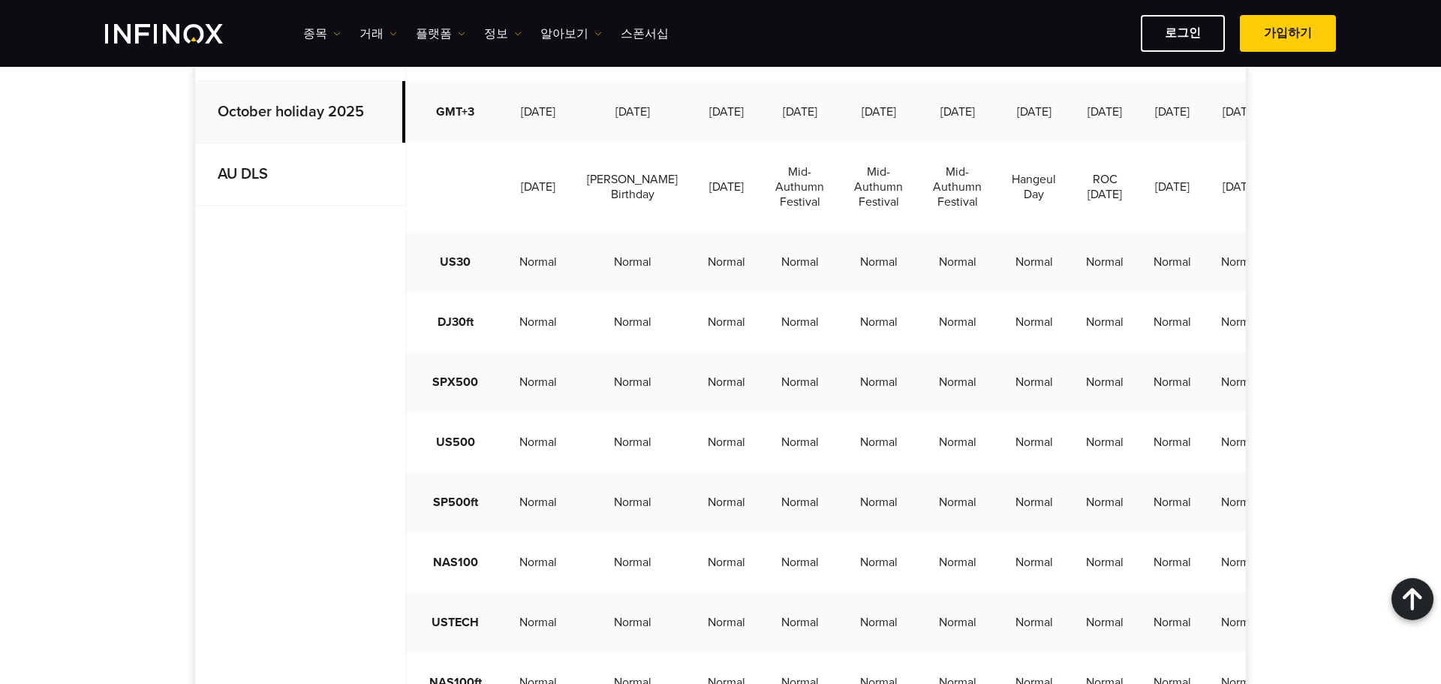
scroll to position [225, 0]
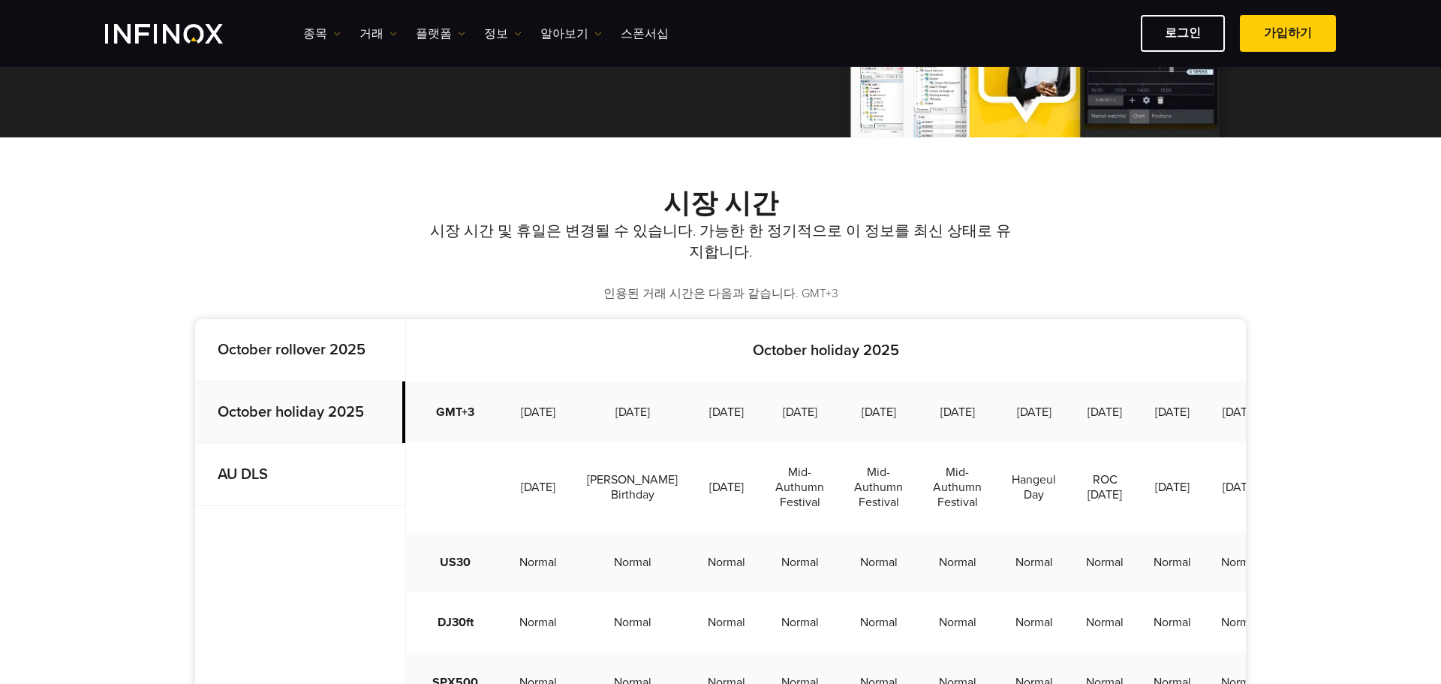
click at [968, 498] on td "Mid-Authumn Festival" at bounding box center [957, 487] width 79 height 90
drag, startPoint x: 523, startPoint y: 510, endPoint x: 555, endPoint y: 522, distance: 34.0
click at [555, 522] on td "[DATE]" at bounding box center [538, 487] width 68 height 90
copy td "[DATE]"
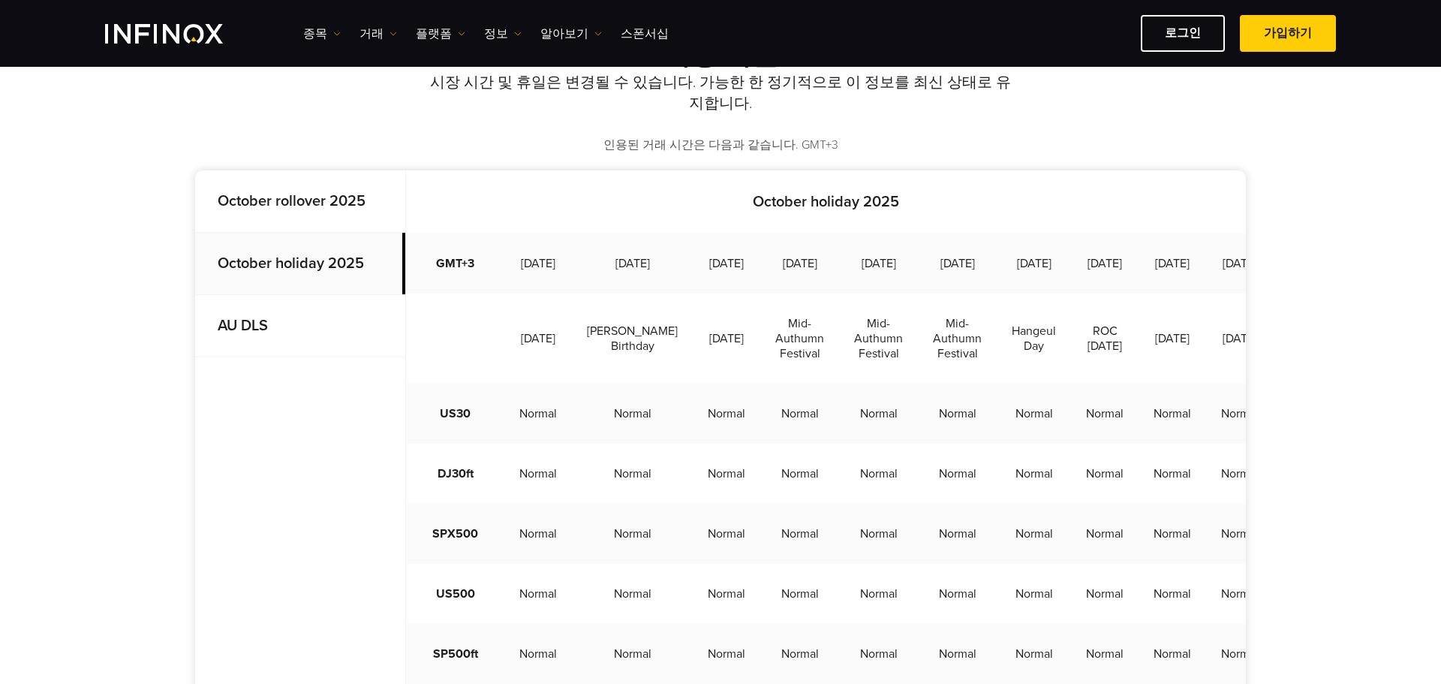
scroll to position [375, 0]
drag, startPoint x: 594, startPoint y: 352, endPoint x: 643, endPoint y: 381, distance: 56.9
click at [643, 381] on td "[PERSON_NAME] Birthday" at bounding box center [632, 337] width 121 height 90
copy td "[PERSON_NAME] Birthday"
drag, startPoint x: 675, startPoint y: 351, endPoint x: 723, endPoint y: 397, distance: 66.9
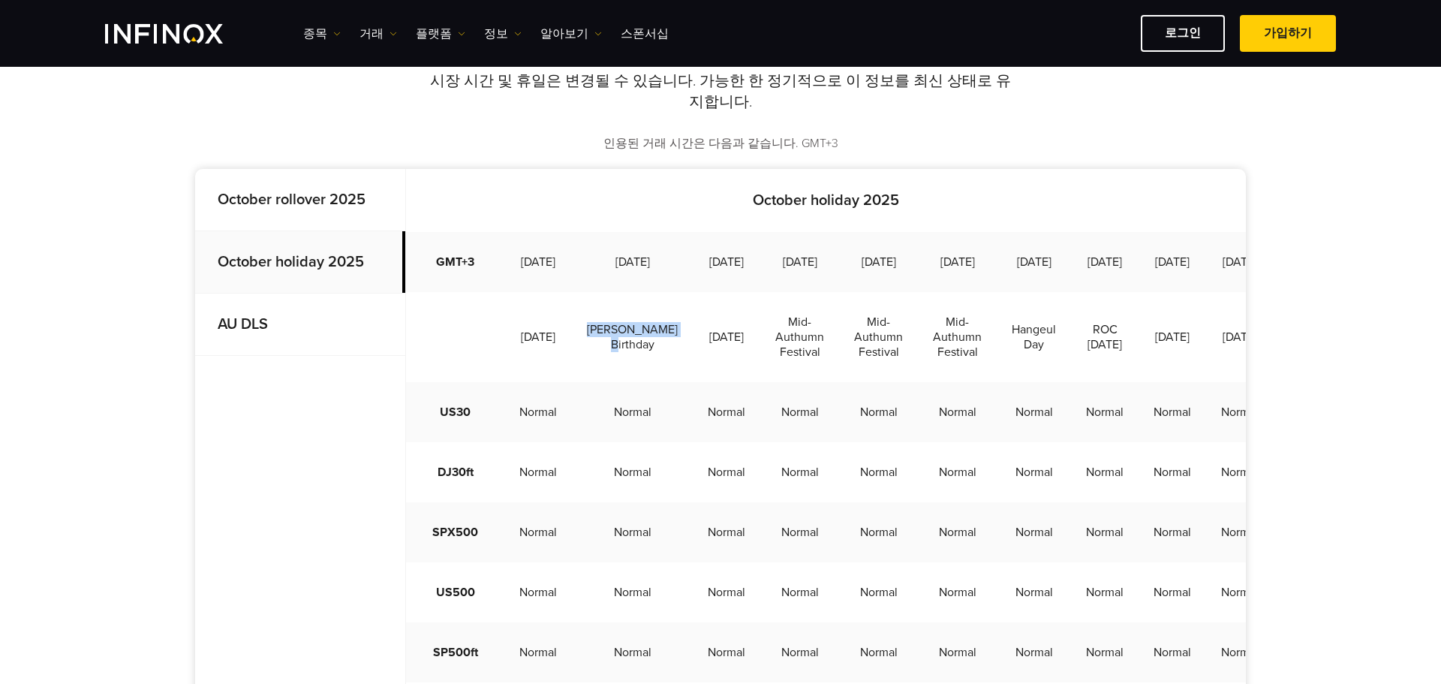
click at [723, 382] on td "[DATE]" at bounding box center [727, 337] width 68 height 90
copy td "[DATE]"
drag, startPoint x: 768, startPoint y: 340, endPoint x: 816, endPoint y: 401, distance: 77.5
click at [816, 382] on td "Mid-Authumn Festival" at bounding box center [799, 337] width 79 height 90
copy td "Mid-Authumn Festival"
